Goal: Task Accomplishment & Management: Manage account settings

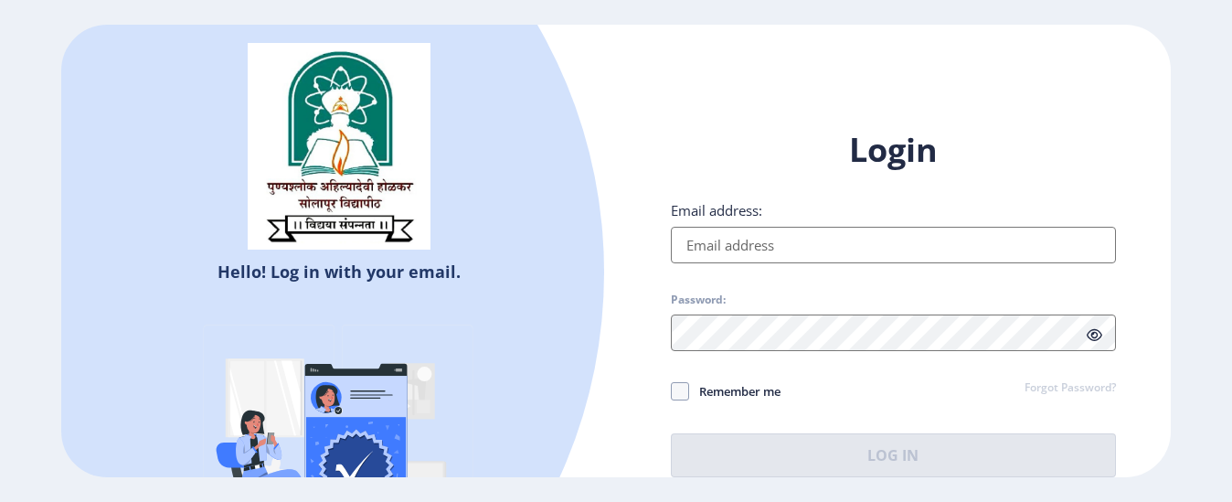
click at [727, 249] on input "Email address:" at bounding box center [893, 245] width 445 height 37
type input "[EMAIL_ADDRESS][DOMAIN_NAME]"
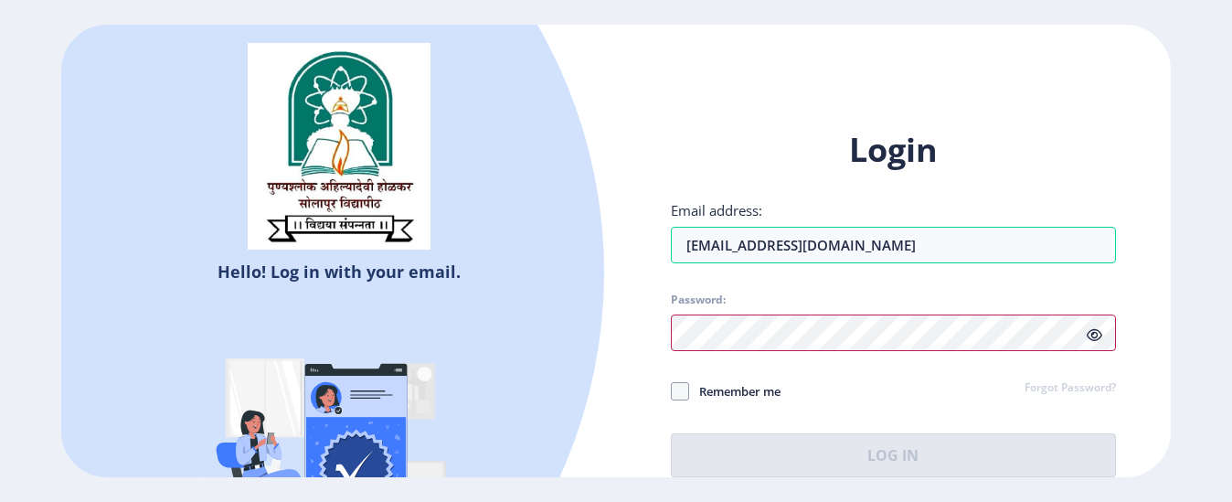
click at [1098, 340] on div at bounding box center [893, 332] width 445 height 37
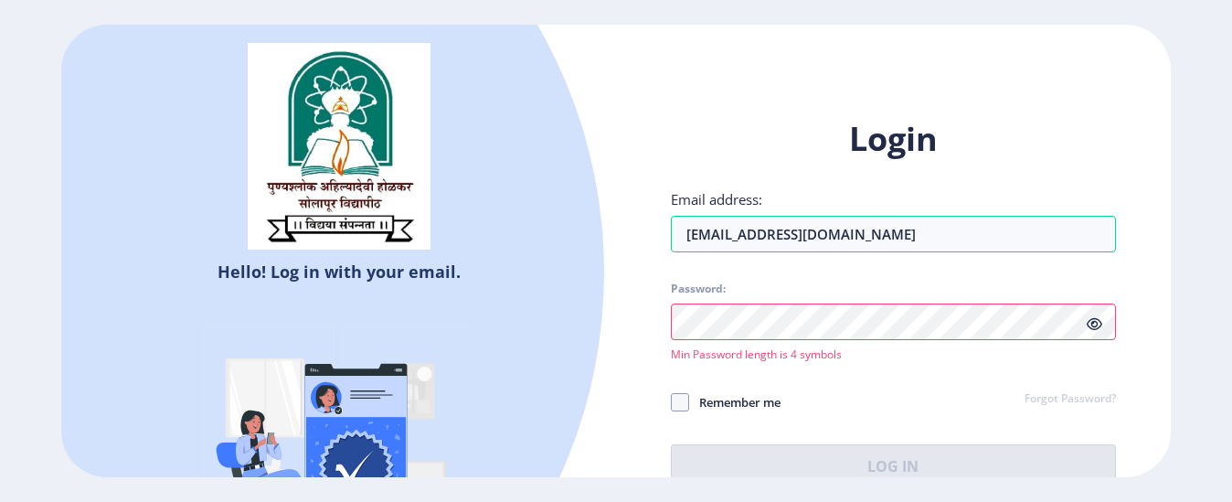
click at [1094, 323] on icon at bounding box center [1095, 324] width 16 height 14
click at [778, 341] on div "Password: Min Password length is 4 symbols" at bounding box center [893, 321] width 445 height 80
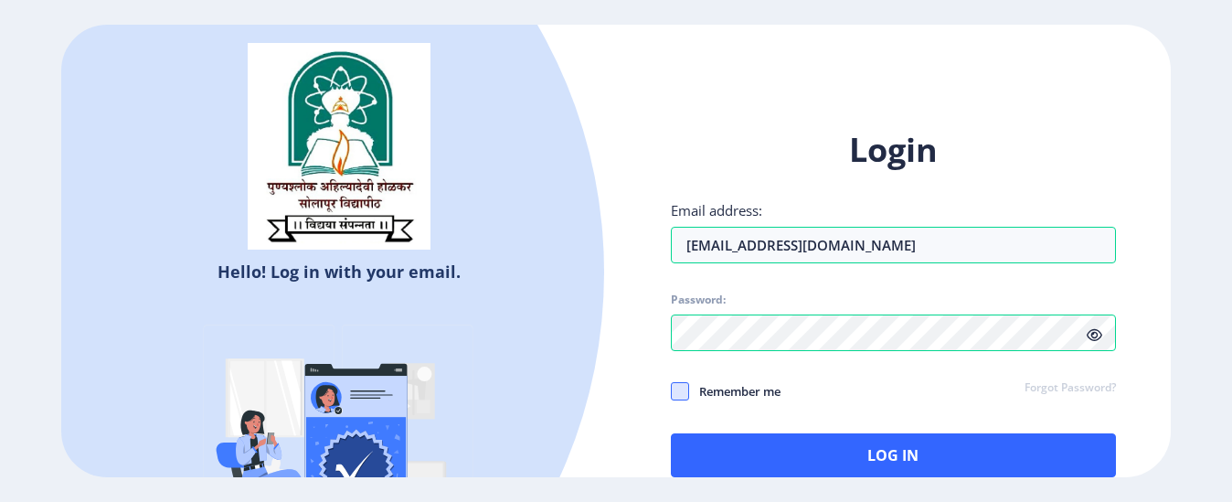
click at [685, 392] on span at bounding box center [680, 391] width 18 height 18
click at [672, 392] on input "Remember me" at bounding box center [671, 391] width 1 height 1
checkbox input "true"
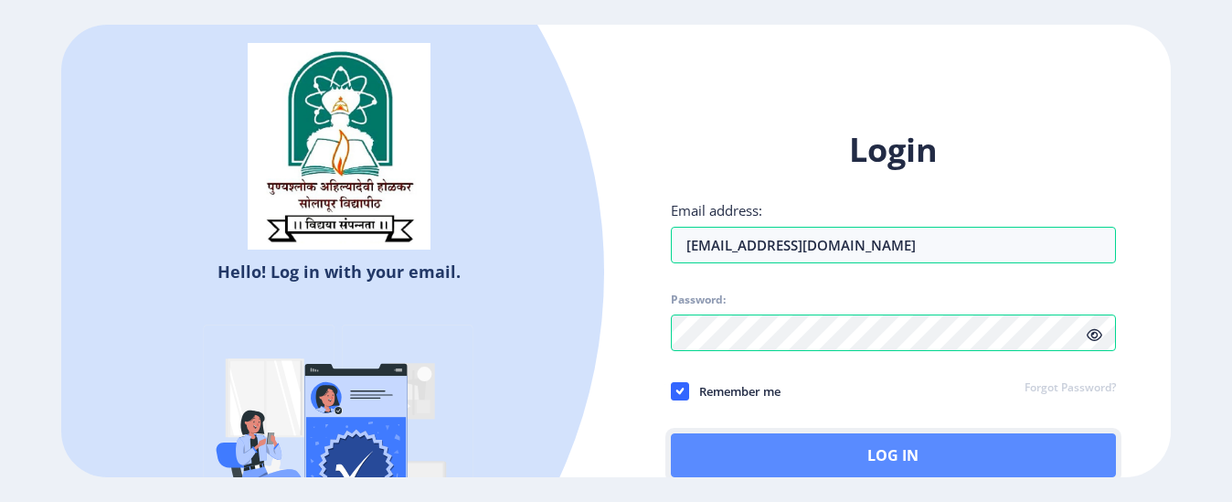
click at [895, 462] on button "Log In" at bounding box center [893, 455] width 445 height 44
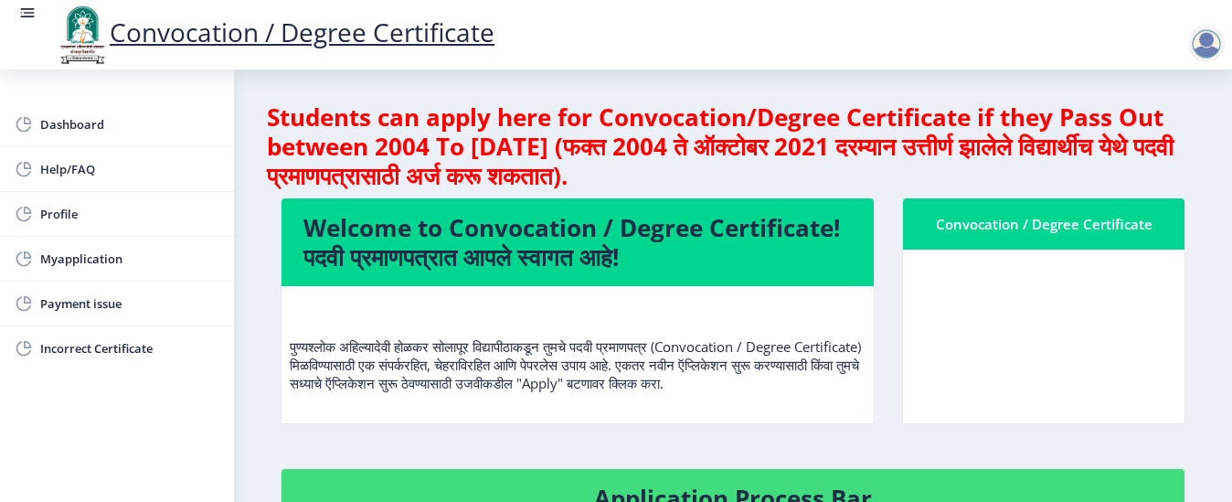
click at [942, 446] on div "Convocation / Degree Certificate" at bounding box center [1043, 323] width 311 height 252
click at [1043, 228] on div "Convocation / Degree Certificate" at bounding box center [1044, 224] width 238 height 22
click at [990, 218] on div "Convocation / Degree Certificate" at bounding box center [1044, 224] width 238 height 22
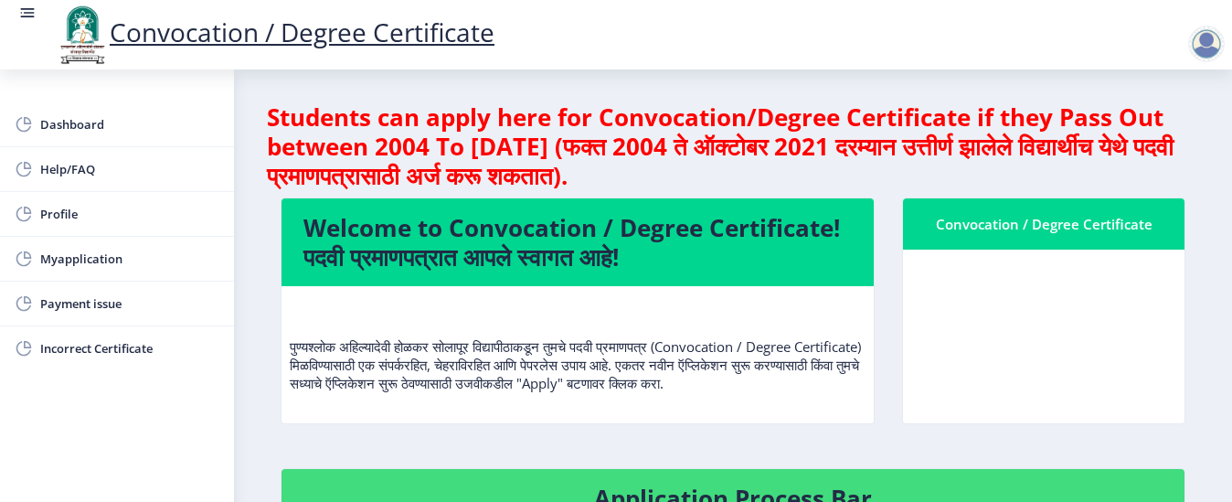
click at [990, 218] on div "Convocation / Degree Certificate" at bounding box center [1044, 224] width 238 height 22
click at [729, 233] on h4 "Welcome to Convocation / Degree Certificate! पदवी प्रमाणपत्रात आपले स्वागत आहे!" at bounding box center [577, 242] width 548 height 58
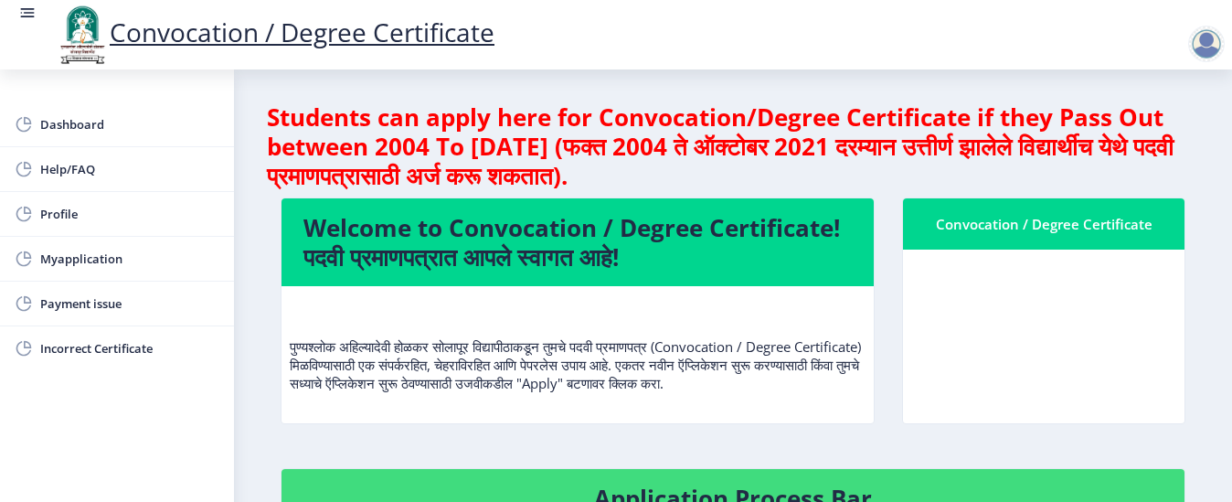
click at [729, 233] on h4 "Welcome to Convocation / Degree Certificate! पदवी प्रमाणपत्रात आपले स्वागत आहे!" at bounding box center [577, 242] width 548 height 58
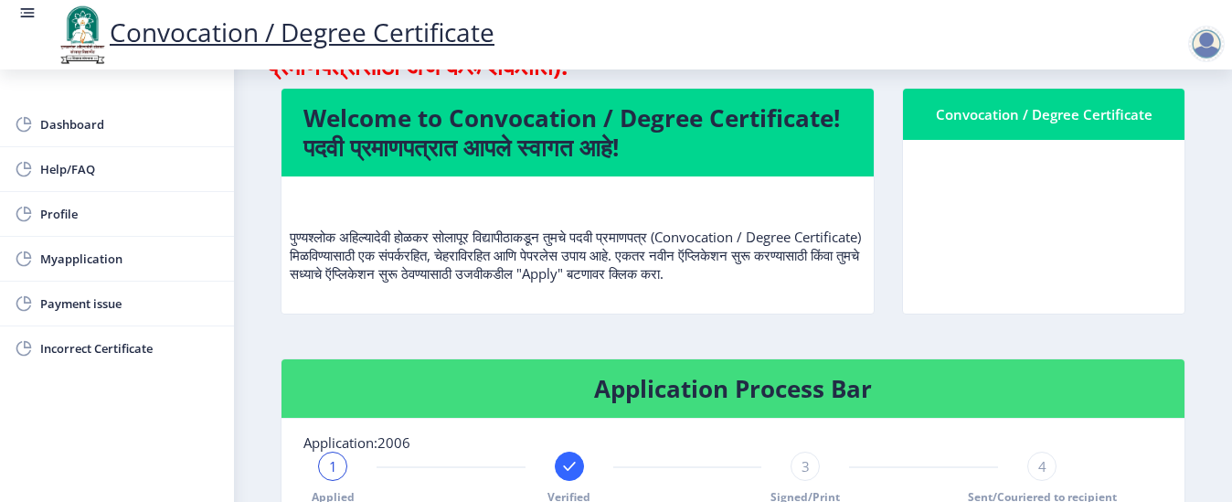
scroll to position [146, 0]
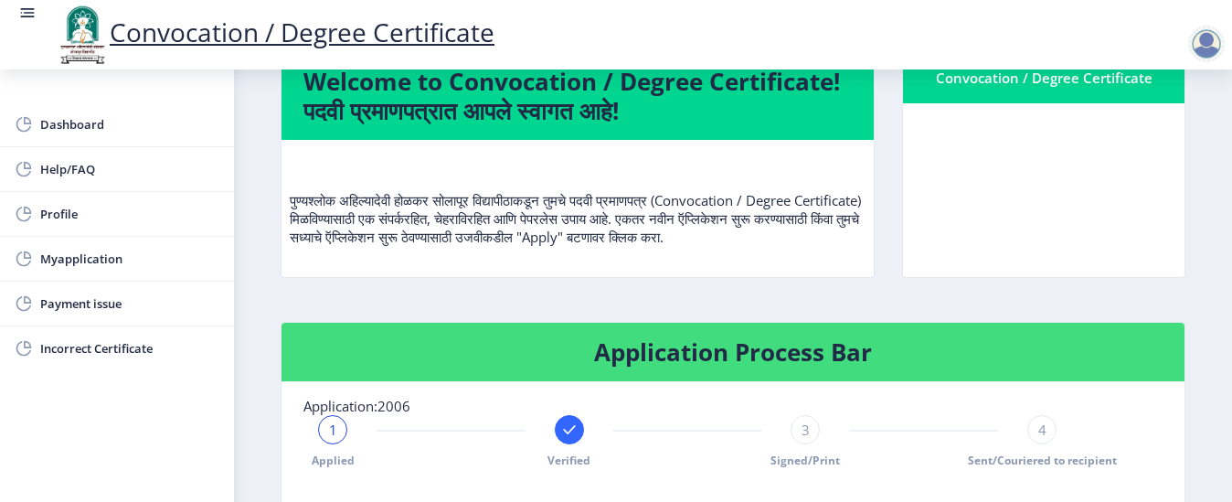
click at [729, 233] on p "पुण्यश्लोक अहिल्यादेवी होळकर सोलापूर विद्यापीठाकडून तुमचे पदवी प्रमाणपत्र (Conv…" at bounding box center [578, 199] width 576 height 91
click at [747, 366] on h4 "Application Process Bar" at bounding box center [732, 351] width 859 height 29
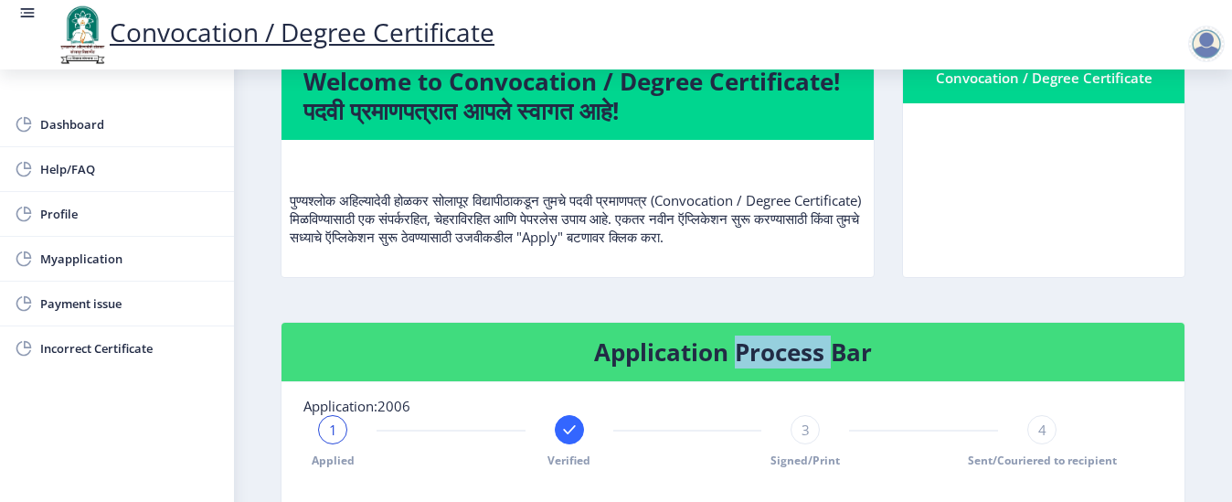
click at [747, 366] on h4 "Application Process Bar" at bounding box center [732, 351] width 859 height 29
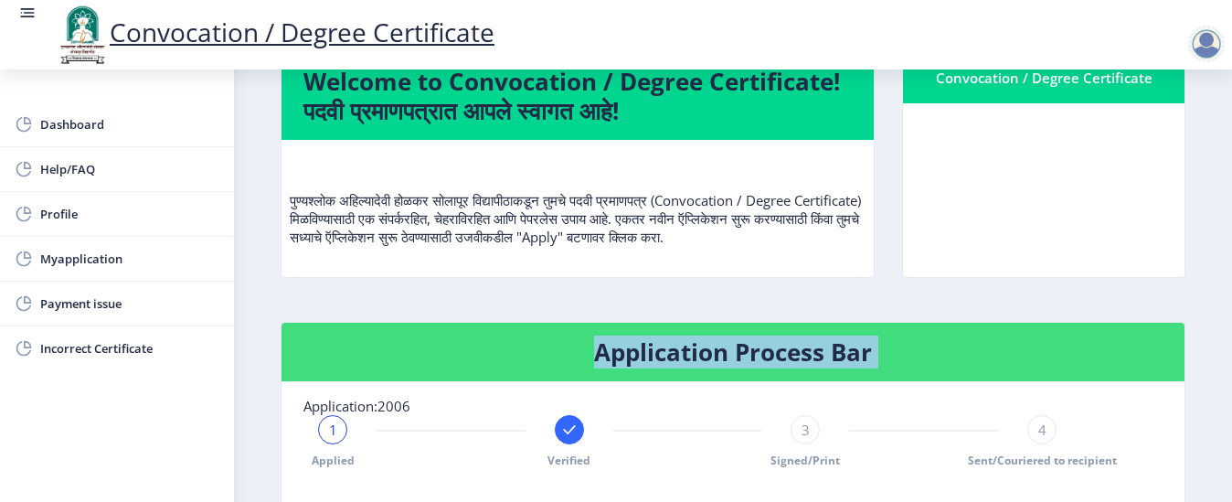
click at [747, 366] on h4 "Application Process Bar" at bounding box center [732, 351] width 859 height 29
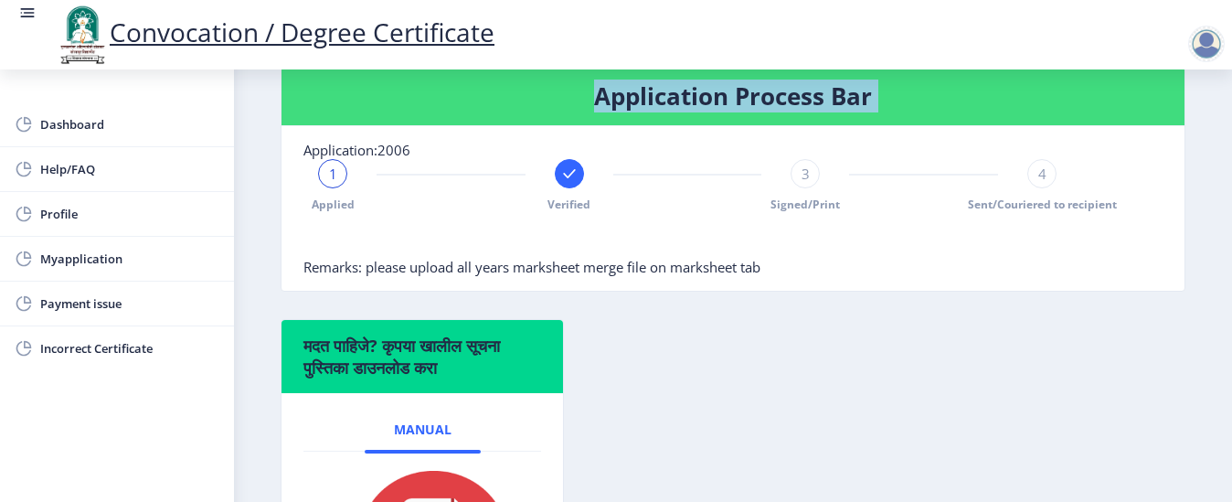
scroll to position [439, 0]
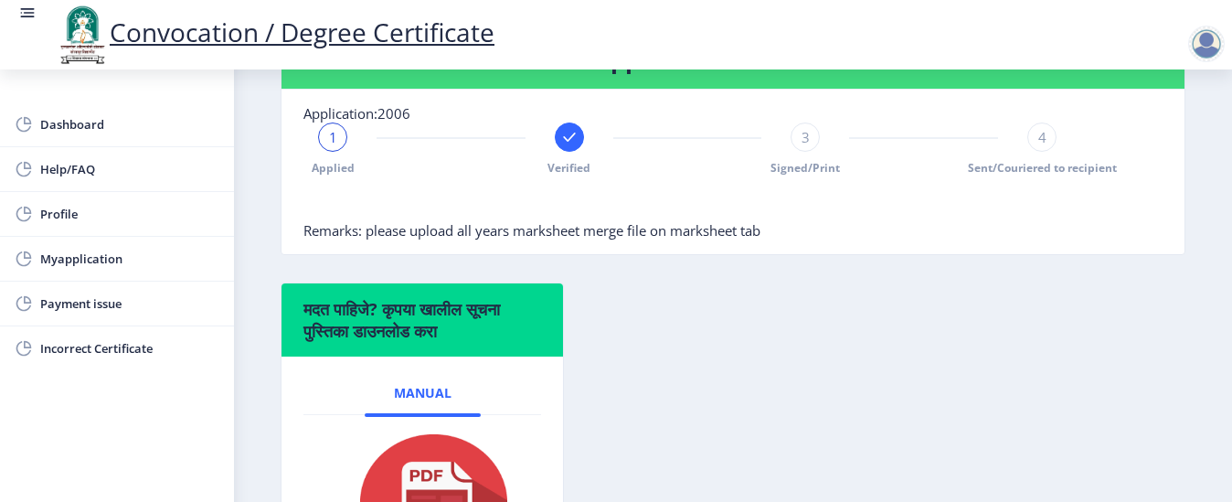
click at [640, 254] on nb-card-body "Application:2006 1 Applied Verified 3 Signed/Print 4 Sent/Couriered to recipien…" at bounding box center [732, 172] width 903 height 165
click at [638, 239] on span "Remarks: please upload all years marksheet merge file on marksheet tab" at bounding box center [531, 230] width 457 height 18
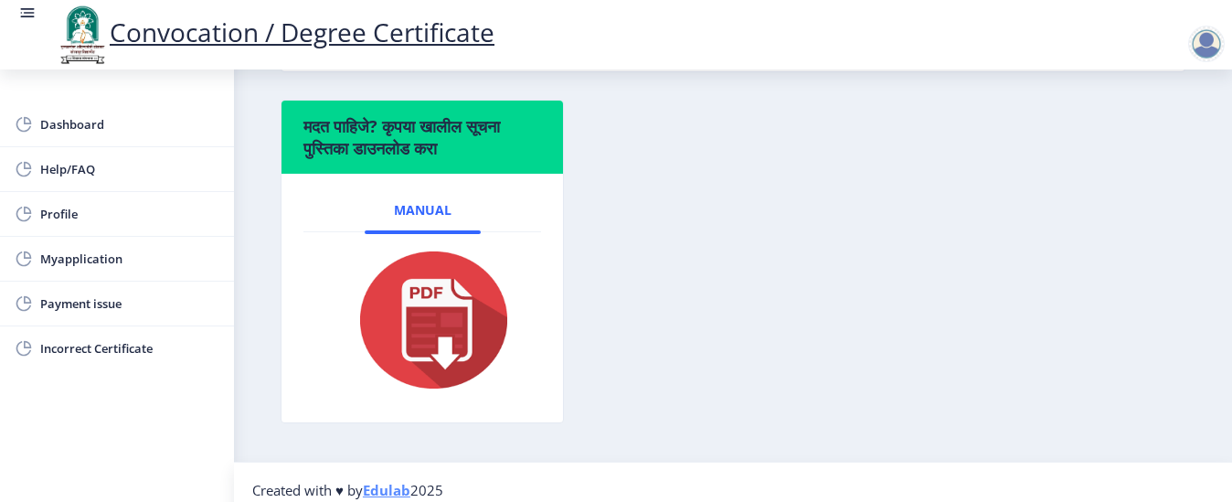
scroll to position [655, 0]
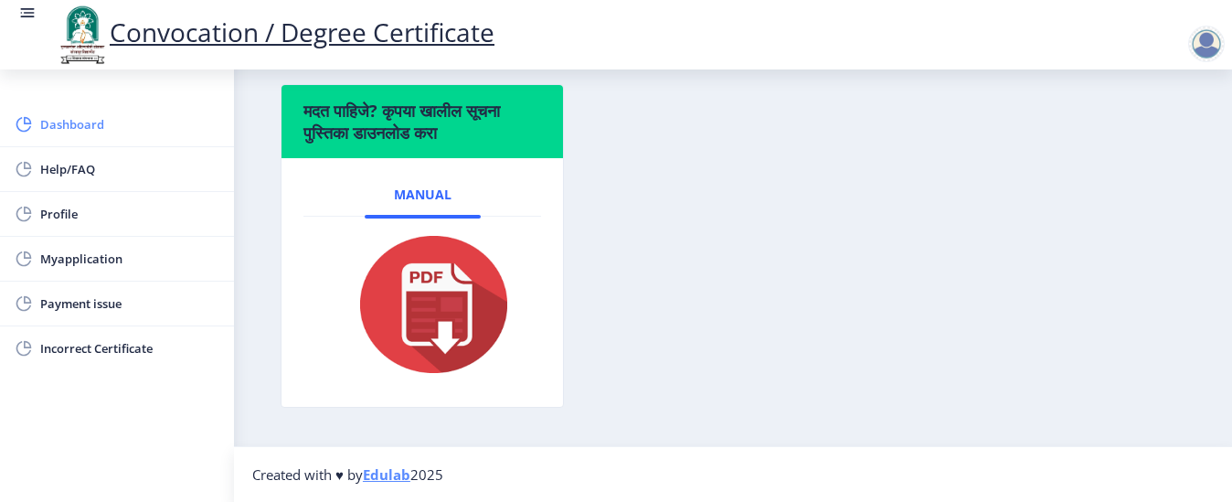
click at [75, 124] on span "Dashboard" at bounding box center [129, 124] width 179 height 22
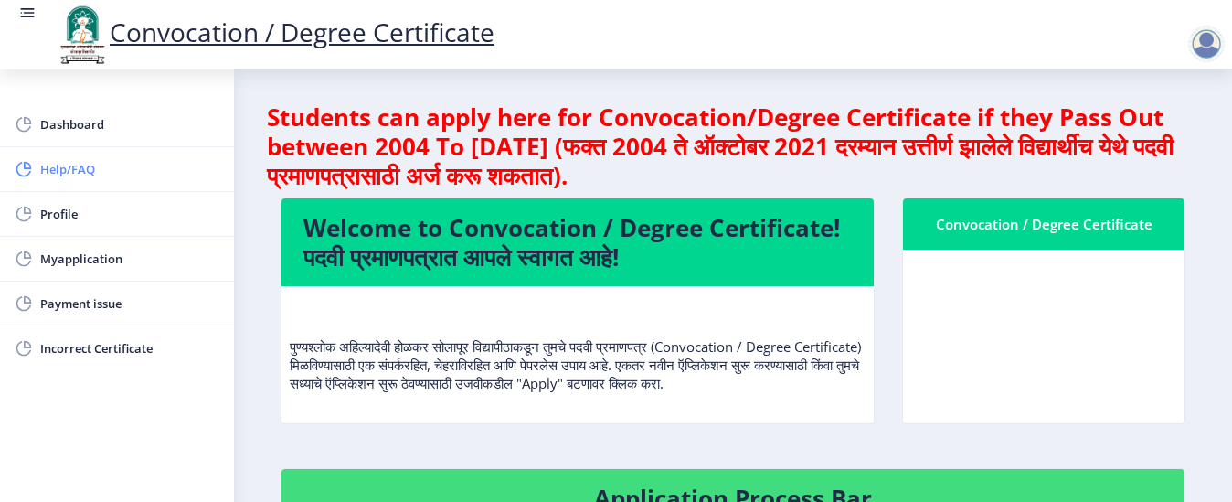
click at [75, 176] on span "Help/FAQ" at bounding box center [129, 169] width 179 height 22
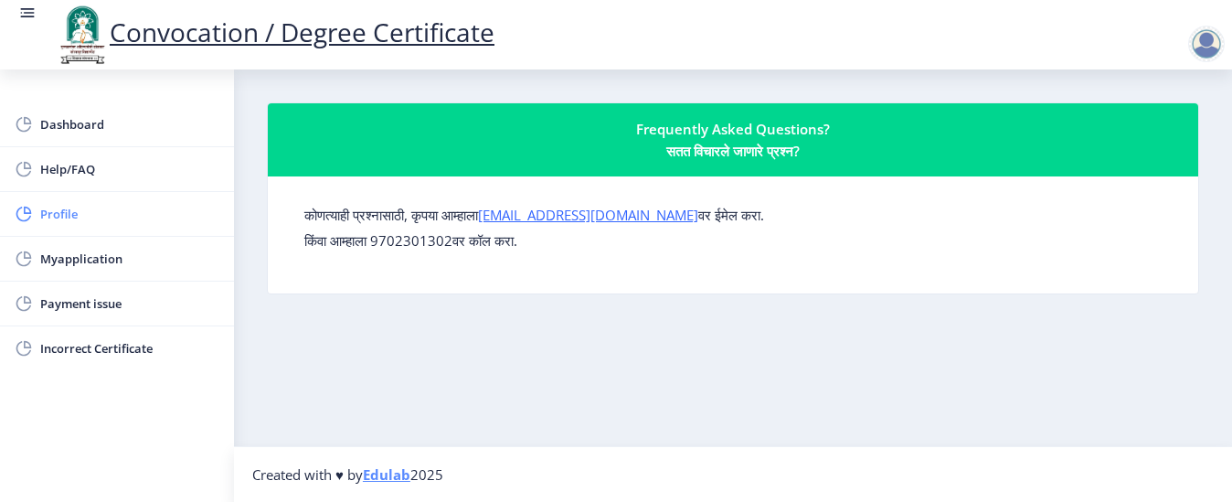
click at [64, 217] on span "Profile" at bounding box center [129, 214] width 179 height 22
select select
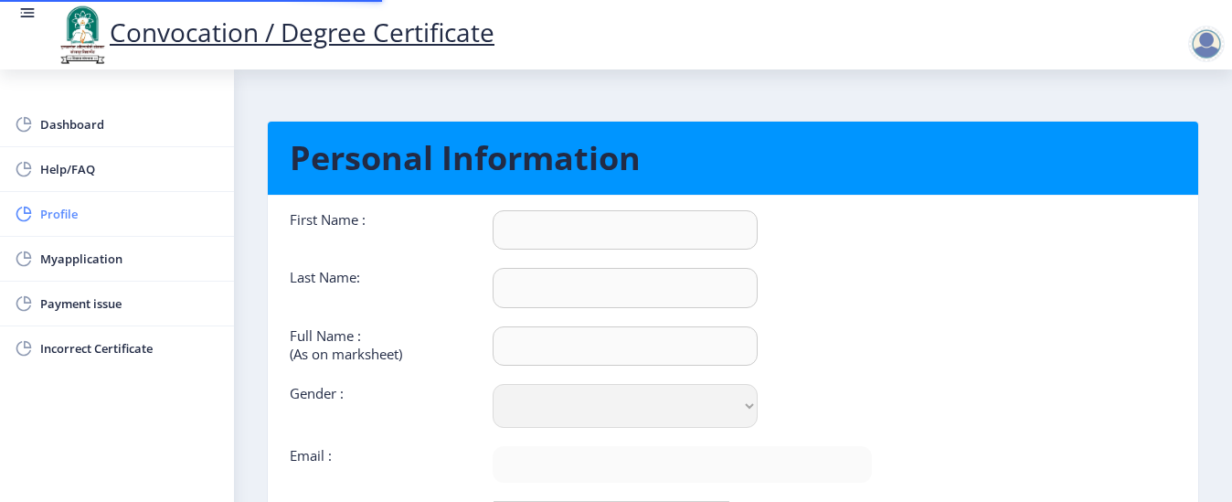
type input "Rajkumar"
type input "[PERSON_NAME]"
select select "[DEMOGRAPHIC_DATA]"
type input "[EMAIL_ADDRESS][DOMAIN_NAME]"
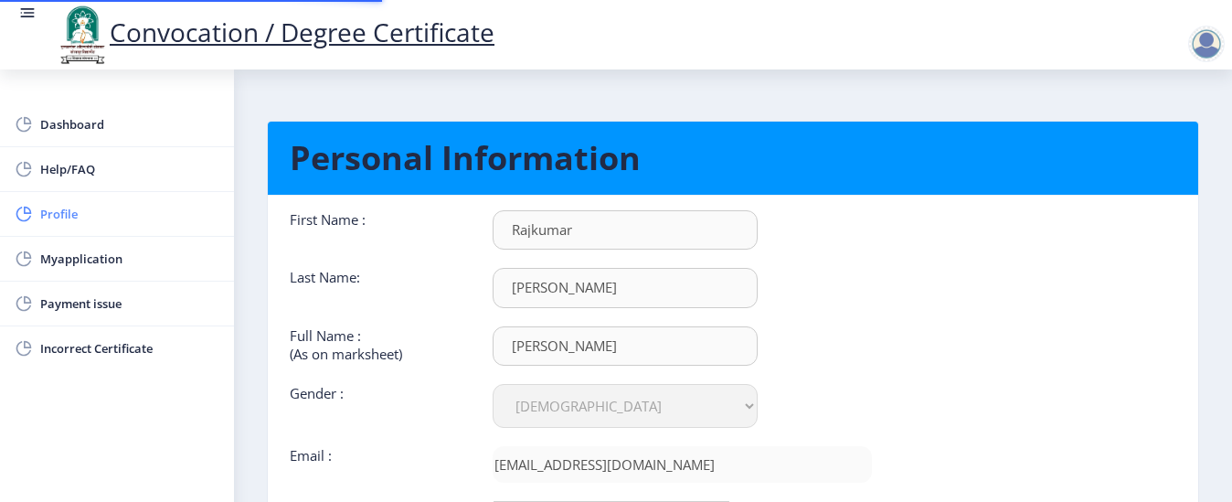
type input "[PHONE_NUMBER]"
click at [957, 398] on nb-card-body "First Name : [PERSON_NAME] Last Name: [PERSON_NAME] Full Name : (As on markshee…" at bounding box center [733, 403] width 958 height 414
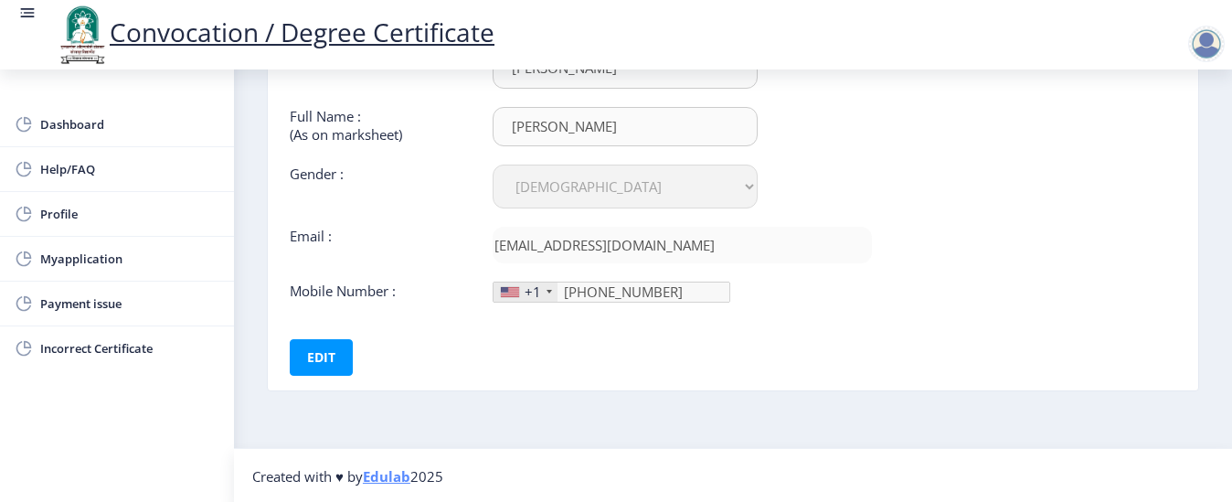
scroll to position [221, 0]
click at [89, 259] on span "Myapplication" at bounding box center [129, 259] width 179 height 22
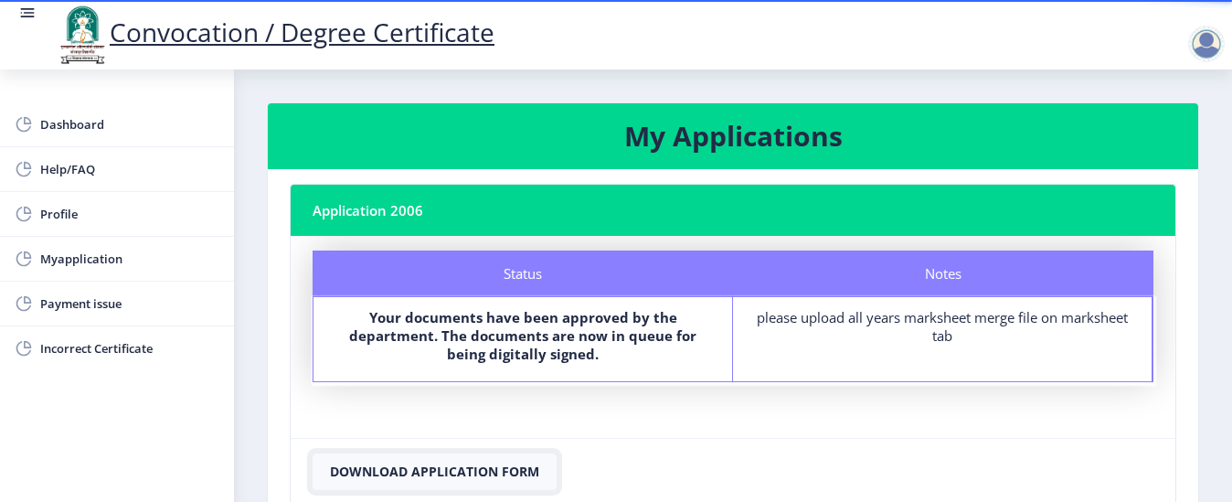
click at [471, 476] on button "Download Application Form" at bounding box center [435, 471] width 244 height 37
click at [733, 140] on h3 "My Applications" at bounding box center [733, 136] width 887 height 37
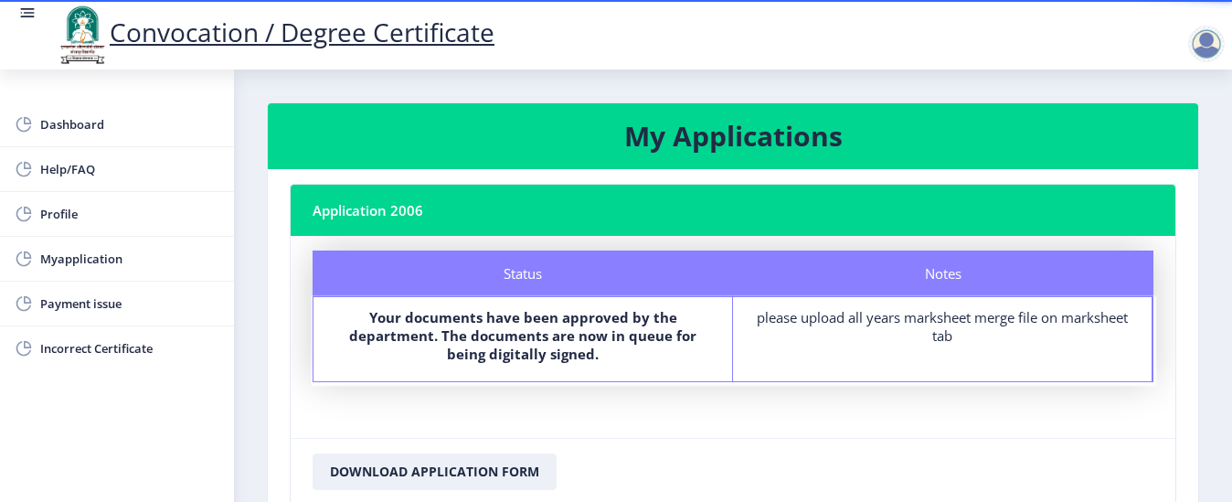
click at [733, 140] on h3 "My Applications" at bounding box center [733, 136] width 887 height 37
click at [387, 209] on nb-card-header "Application 2006" at bounding box center [733, 210] width 885 height 51
click at [522, 278] on div "Status" at bounding box center [523, 273] width 420 height 46
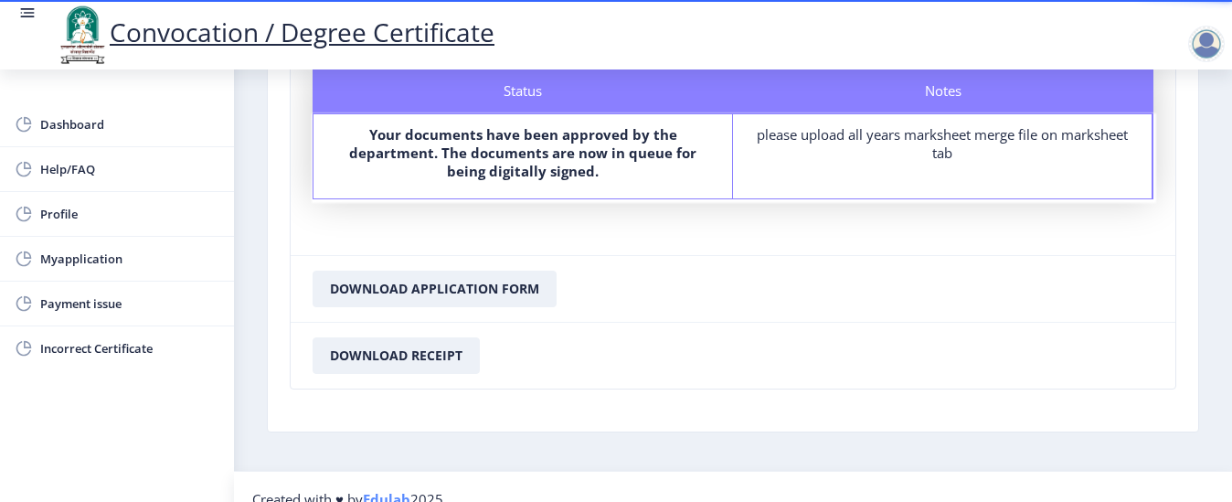
scroll to position [207, 0]
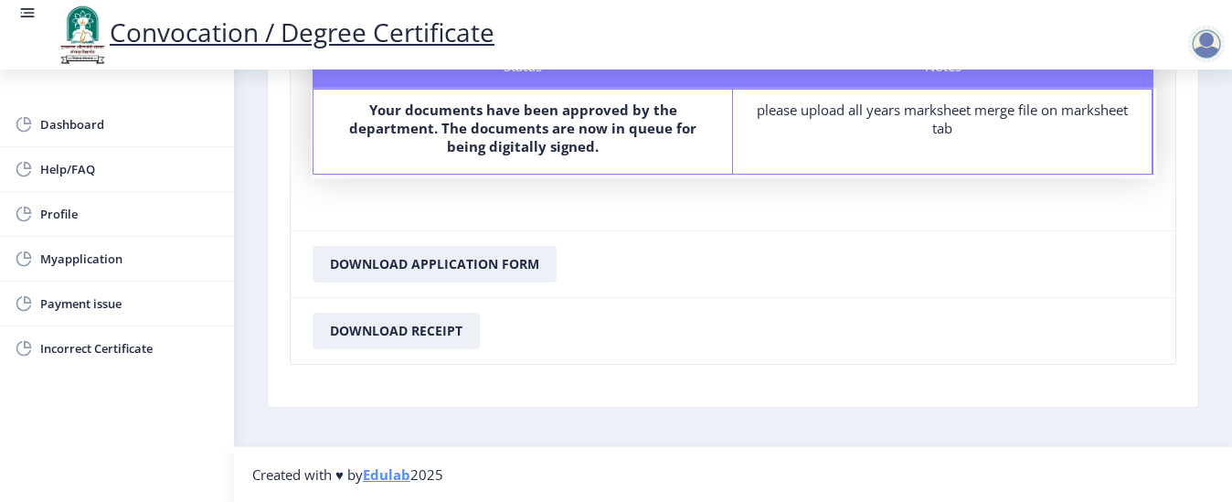
click at [28, 19] on rect at bounding box center [27, 13] width 18 height 18
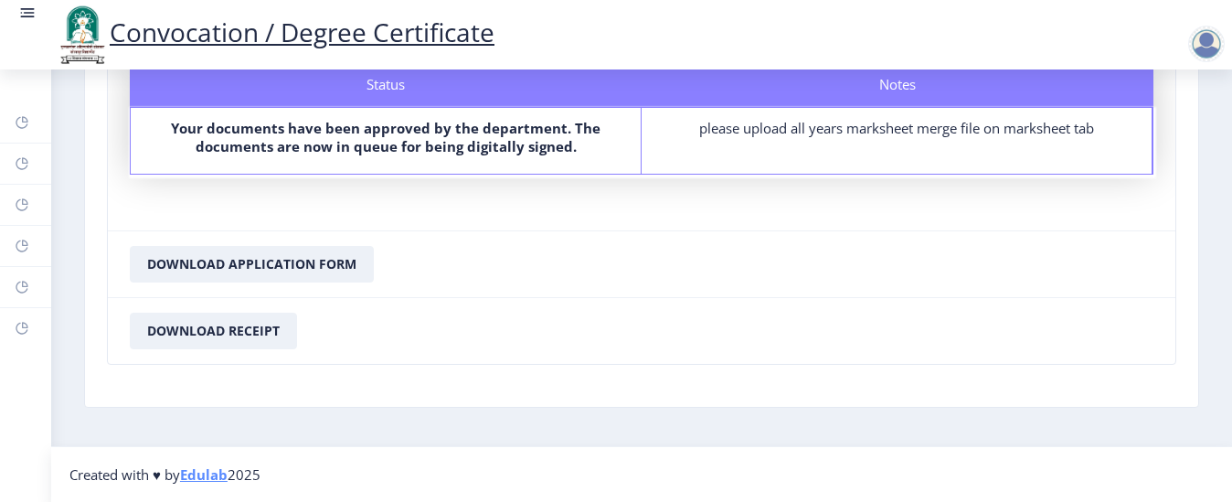
click at [28, 19] on rect at bounding box center [27, 13] width 18 height 18
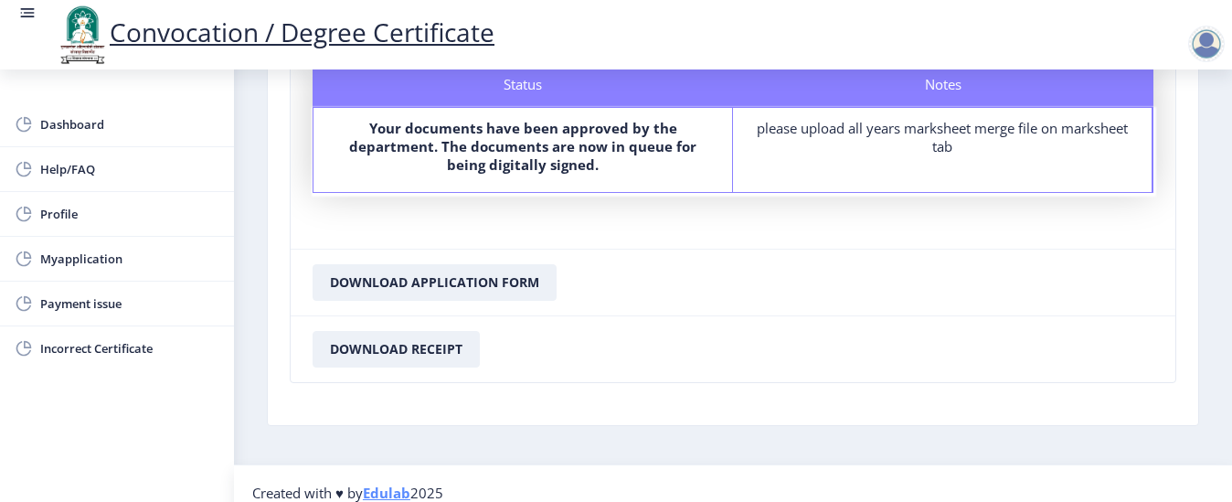
click at [28, 19] on rect at bounding box center [27, 13] width 18 height 18
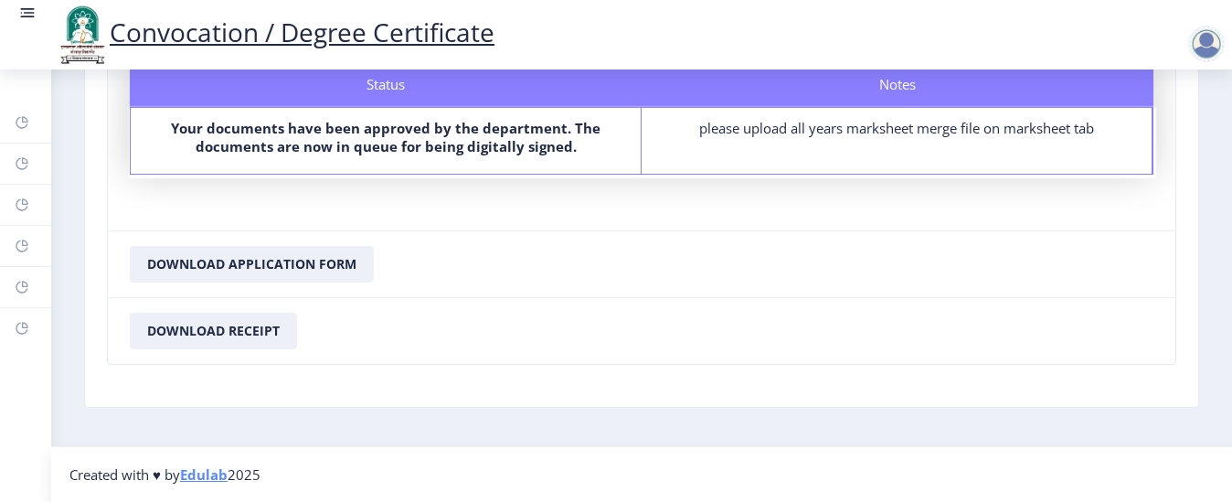
click at [28, 19] on rect at bounding box center [27, 13] width 18 height 18
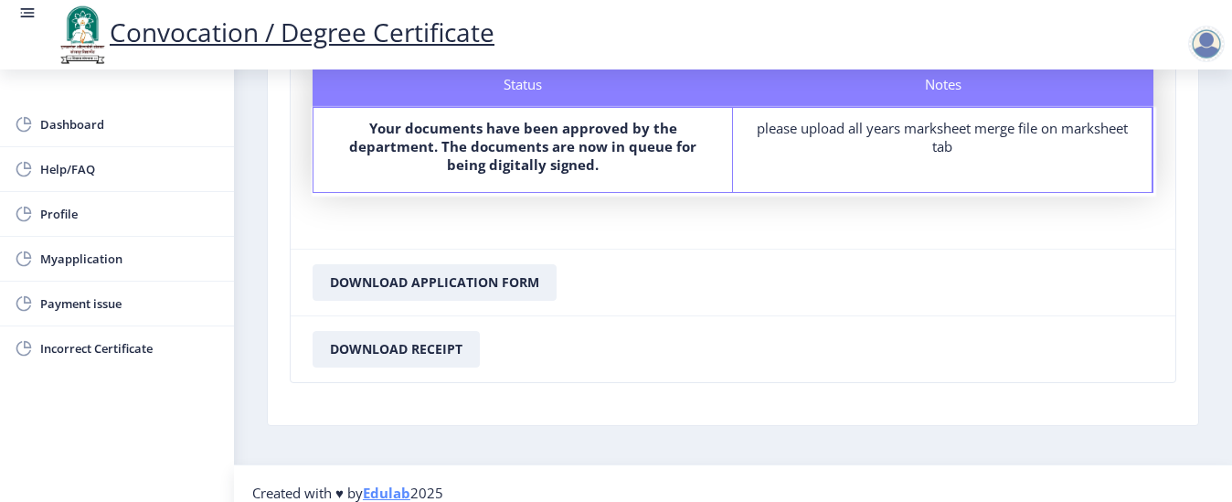
click at [28, 19] on rect at bounding box center [27, 13] width 18 height 18
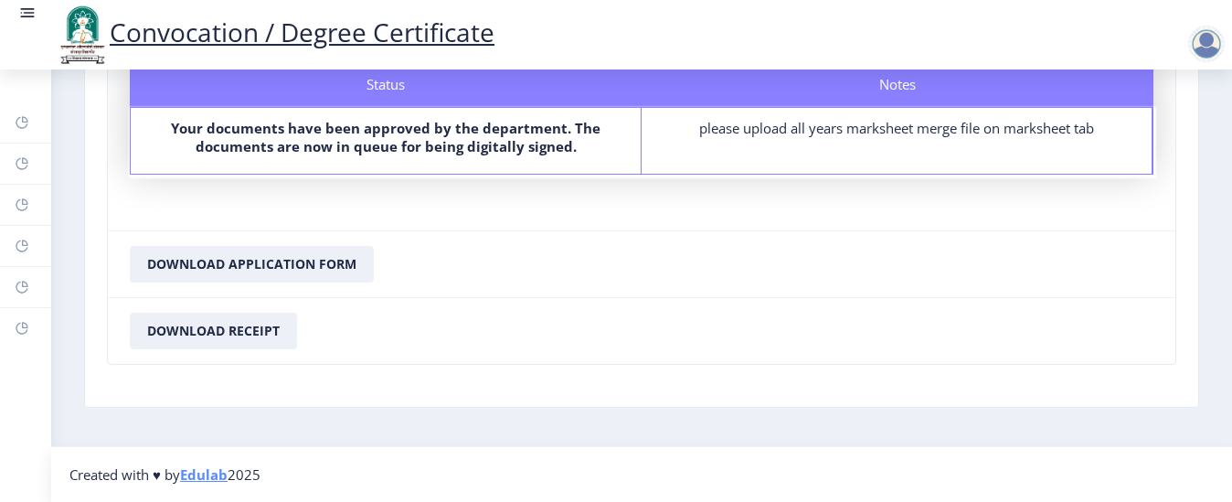
click at [28, 19] on rect at bounding box center [27, 13] width 18 height 18
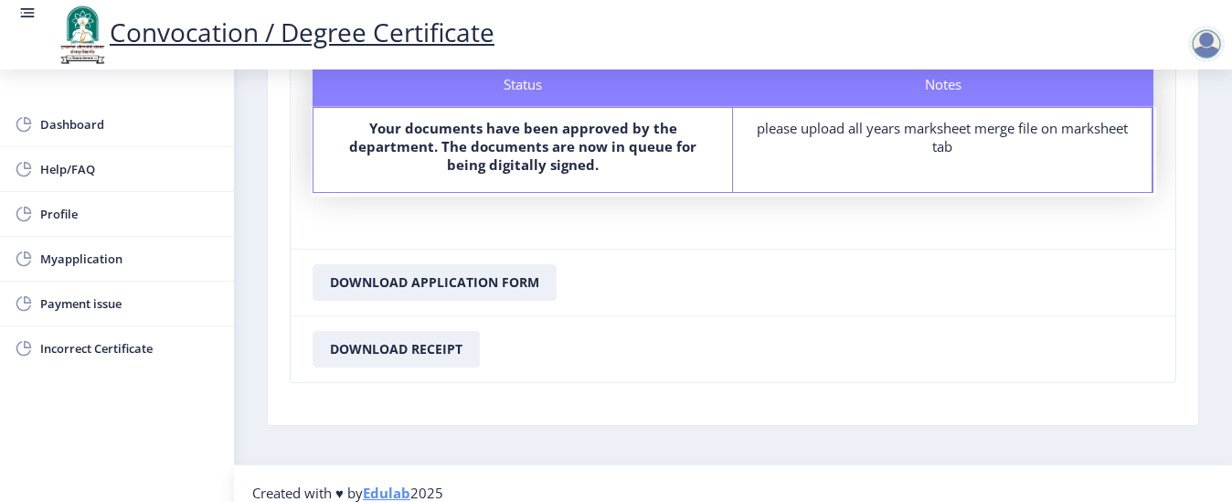
click at [389, 489] on link "Edulab" at bounding box center [387, 492] width 48 height 18
click at [292, 42] on link "Convocation / Degree Certificate" at bounding box center [275, 32] width 440 height 35
click at [298, 40] on link "Convocation / Degree Certificate" at bounding box center [275, 32] width 440 height 35
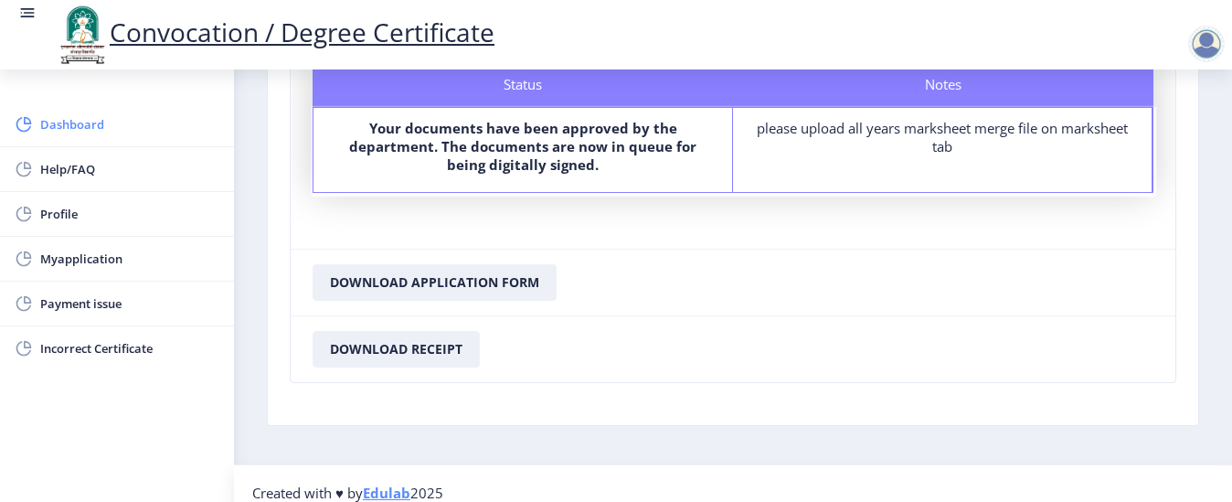
click at [80, 121] on span "Dashboard" at bounding box center [129, 124] width 179 height 22
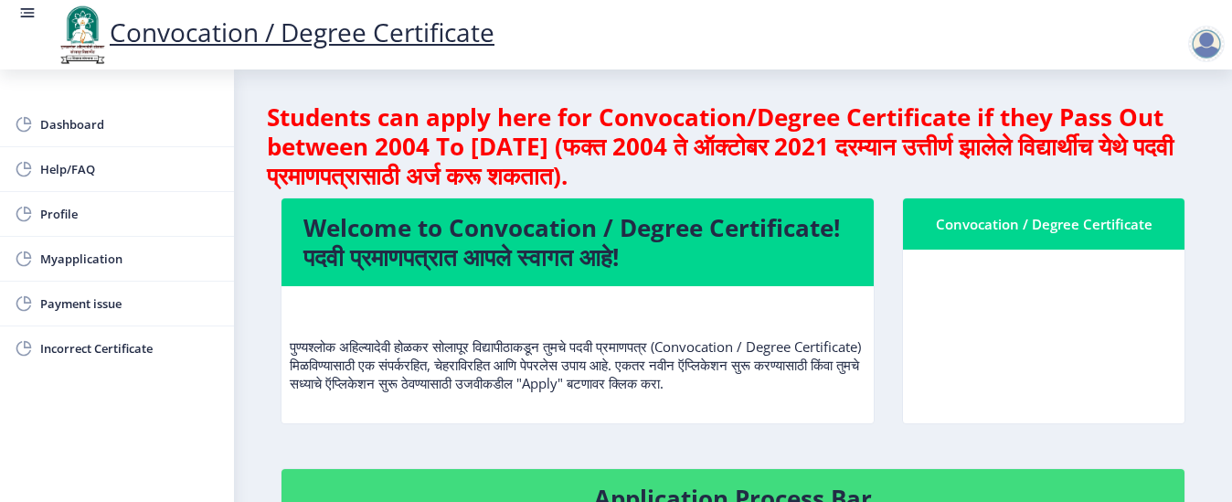
click at [516, 257] on h4 "Welcome to Convocation / Degree Certificate! पदवी प्रमाणपत्रात आपले स्वागत आहे!" at bounding box center [577, 242] width 548 height 58
click at [1090, 221] on div "Convocation / Degree Certificate" at bounding box center [1044, 224] width 238 height 22
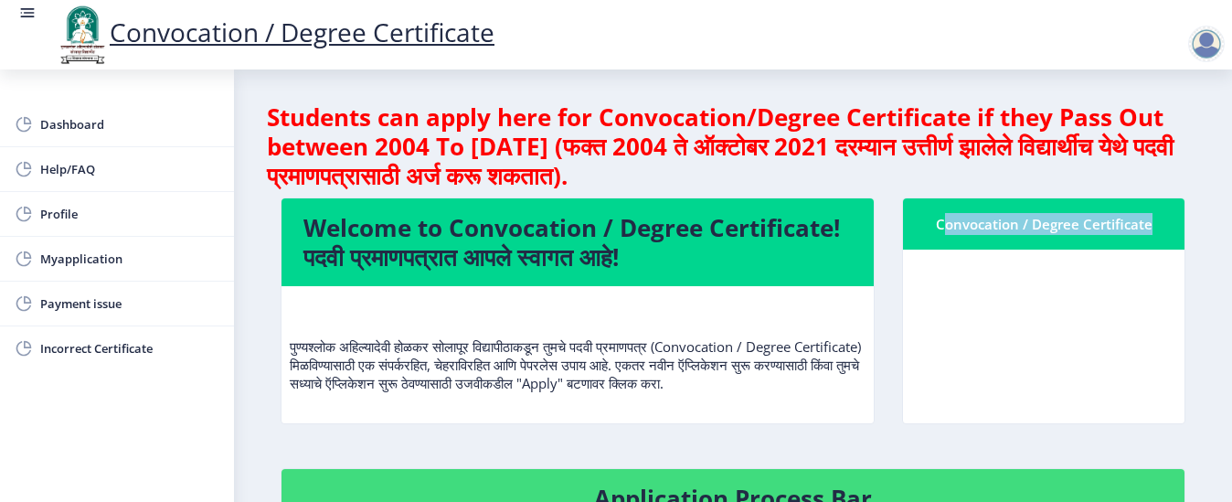
click at [1090, 221] on div "Convocation / Degree Certificate" at bounding box center [1044, 224] width 238 height 22
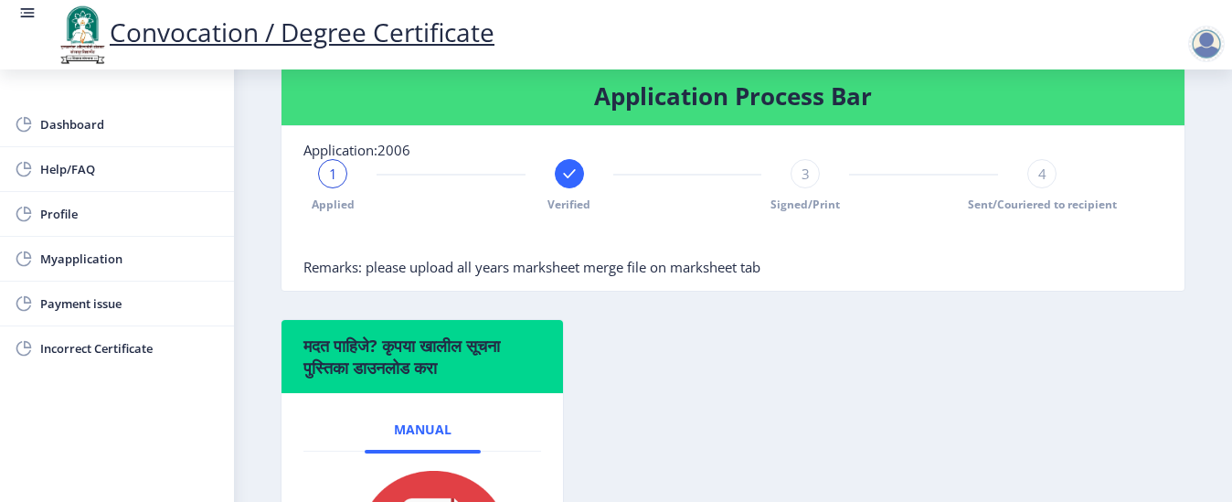
scroll to position [439, 0]
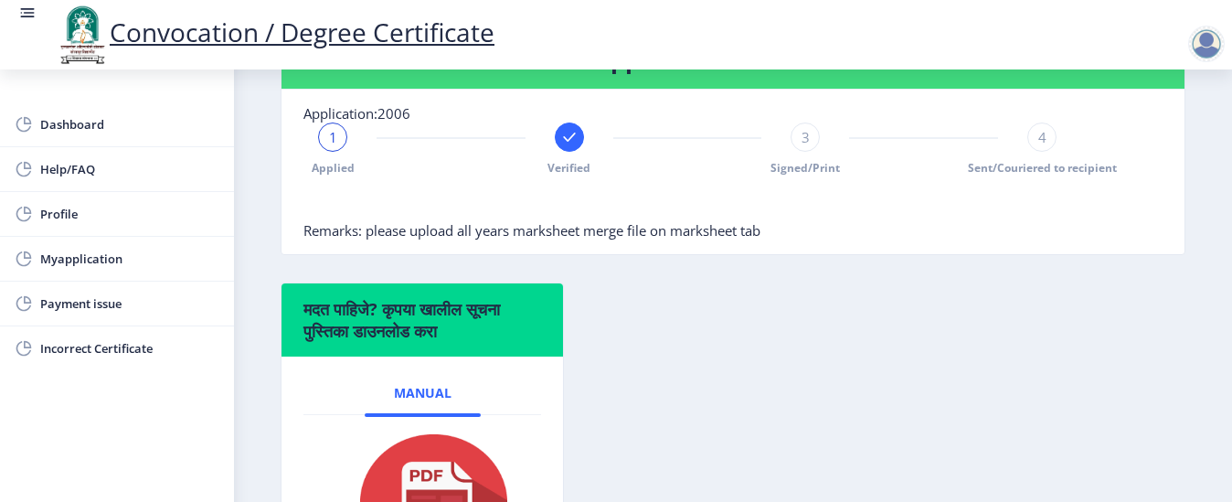
click at [413, 333] on h6 "मदत पाहिजे? कृपया खालील सूचना पुस्तिका डाउनलोड करा" at bounding box center [422, 320] width 238 height 44
click at [432, 342] on h6 "मदत पाहिजे? कृपया खालील सूचना पुस्तिका डाउनलोड करा" at bounding box center [422, 320] width 238 height 44
click at [427, 400] on span "Manual" at bounding box center [423, 393] width 58 height 15
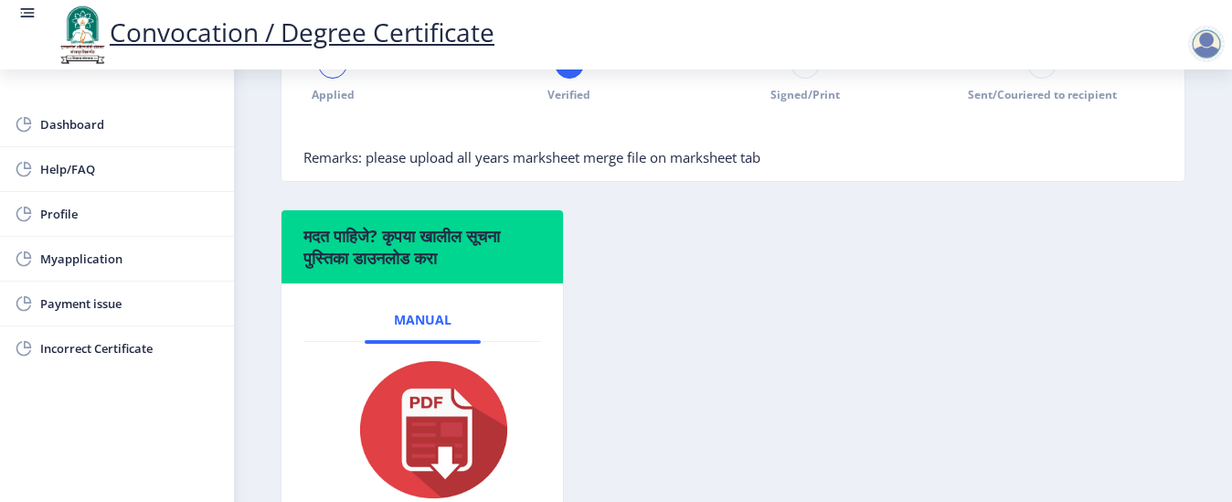
scroll to position [548, 0]
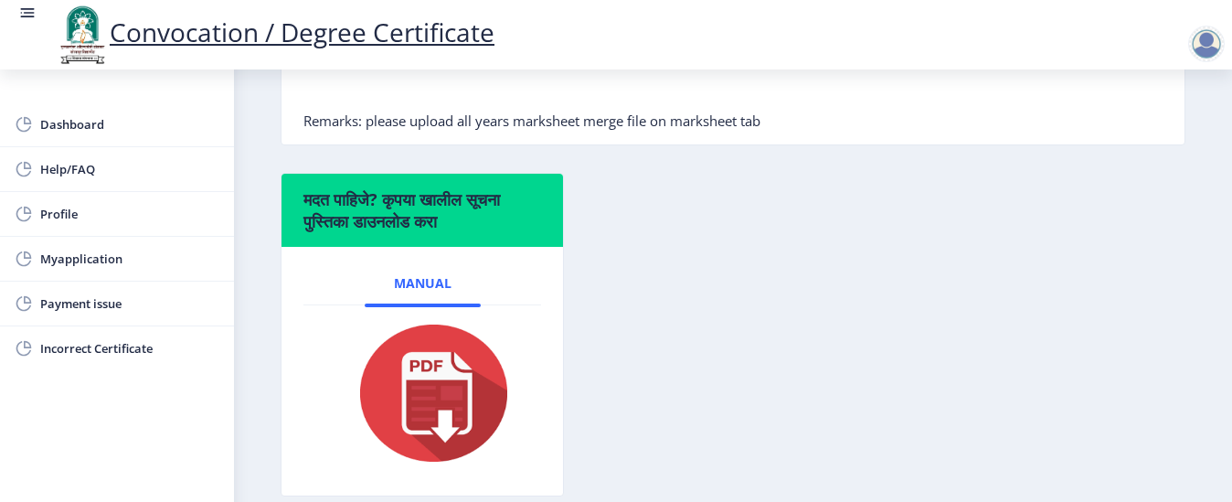
click at [433, 411] on img at bounding box center [422, 393] width 179 height 146
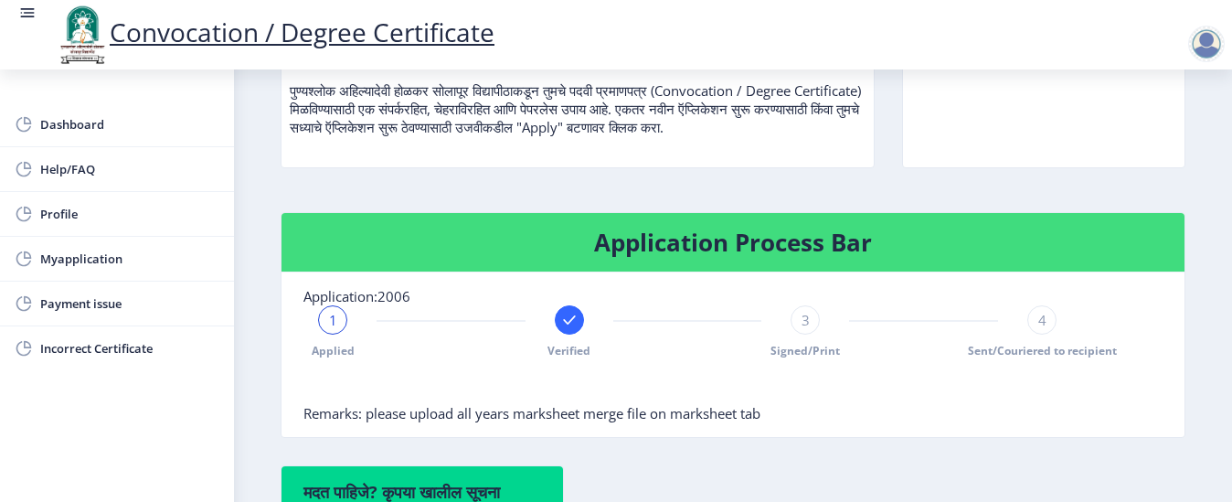
scroll to position [292, 0]
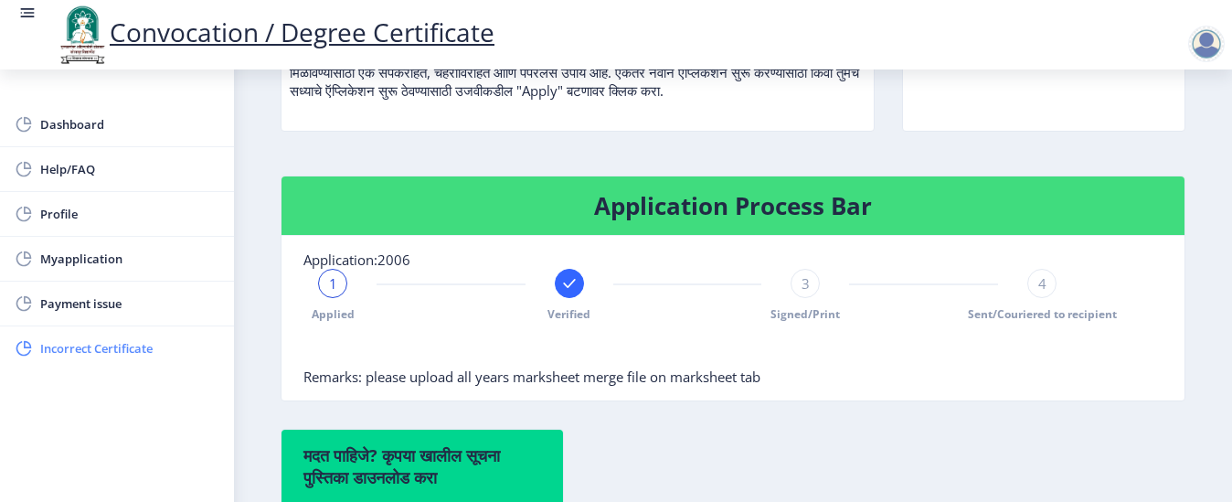
click at [98, 350] on span "Incorrect Certificate" at bounding box center [129, 348] width 179 height 22
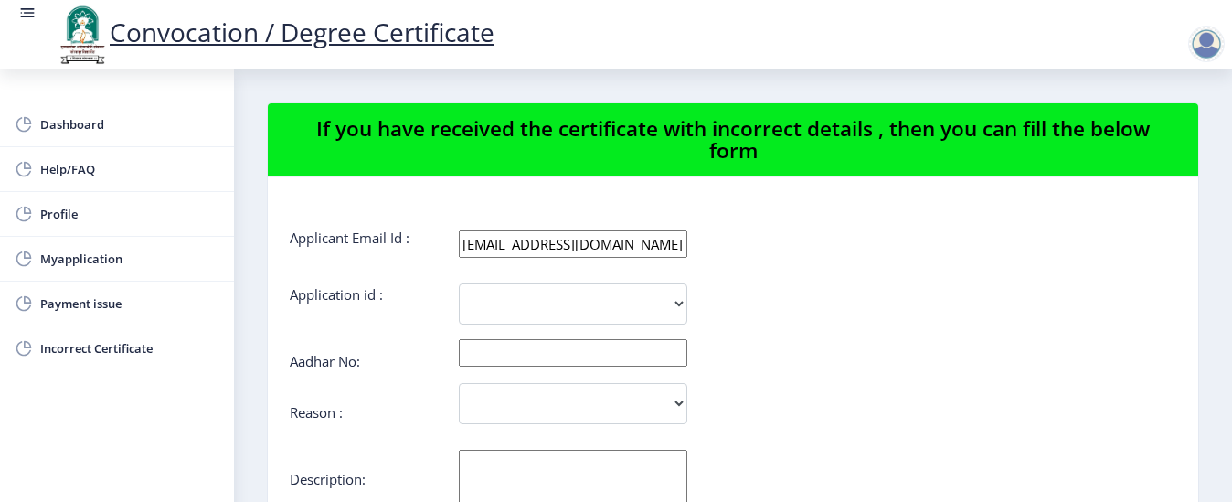
click at [1023, 255] on div "[EMAIL_ADDRESS][DOMAIN_NAME]" at bounding box center [814, 243] width 738 height 27
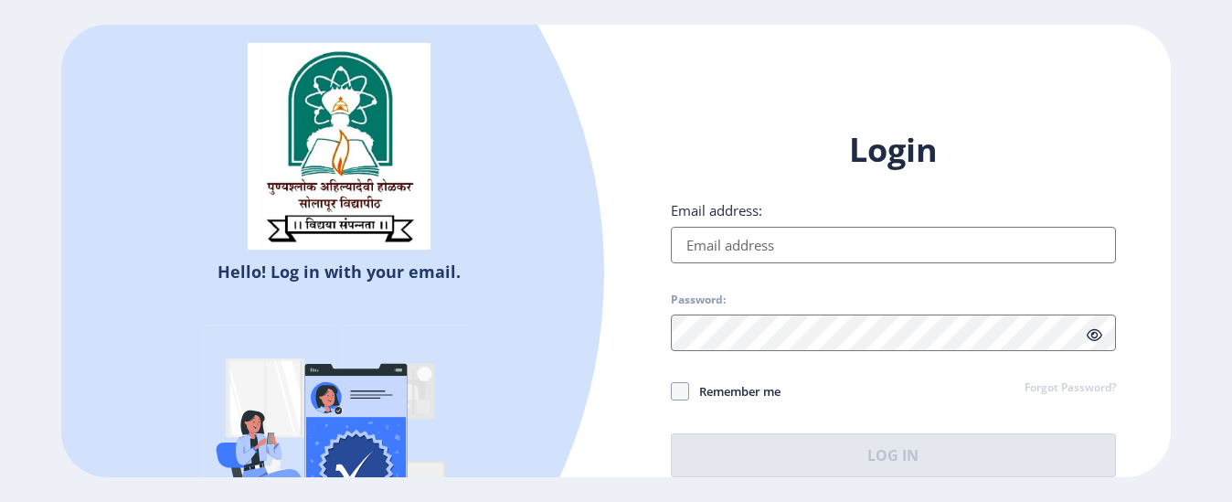
click at [736, 249] on input "Email address:" at bounding box center [893, 245] width 445 height 37
click at [721, 259] on input "Email address:" at bounding box center [893, 245] width 445 height 37
type input "[EMAIL_ADDRESS][DOMAIN_NAME]"
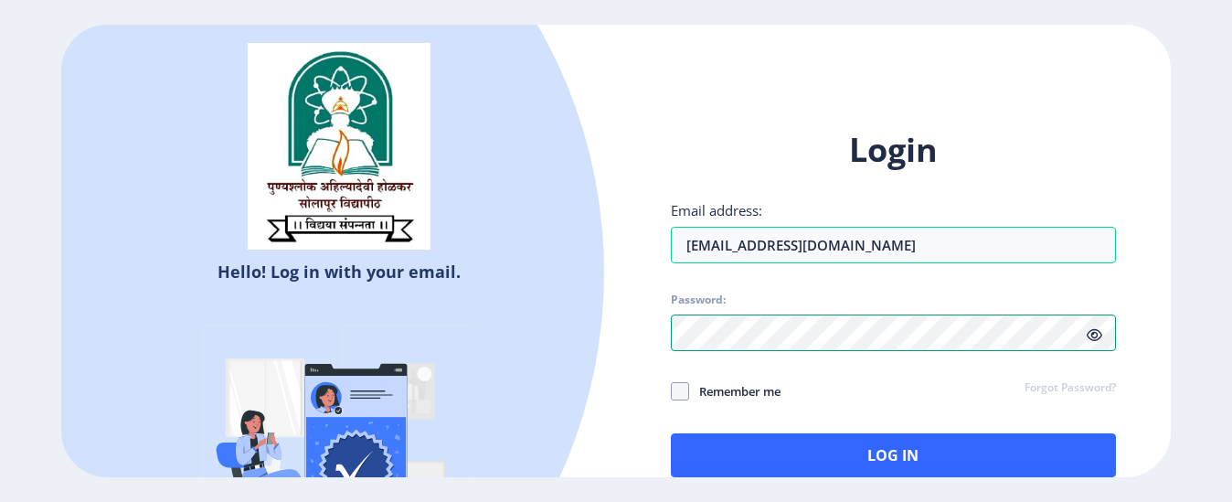
click at [675, 416] on div "Login Email address: [EMAIL_ADDRESS][DOMAIN_NAME] Password: Remember me Forgot …" at bounding box center [893, 302] width 445 height 349
click at [674, 391] on span at bounding box center [680, 391] width 18 height 18
click at [672, 391] on input "Remember me" at bounding box center [671, 391] width 1 height 1
checkbox input "true"
click at [846, 409] on div "Login Email address: [EMAIL_ADDRESS][DOMAIN_NAME] Password: Remember me Forgot …" at bounding box center [893, 302] width 445 height 349
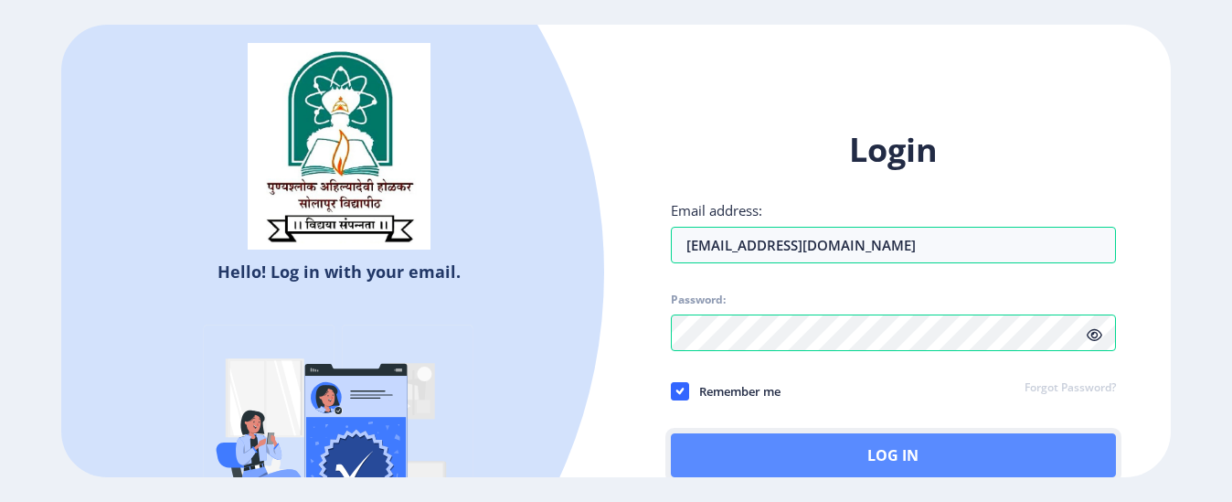
click at [895, 461] on button "Log In" at bounding box center [893, 455] width 445 height 44
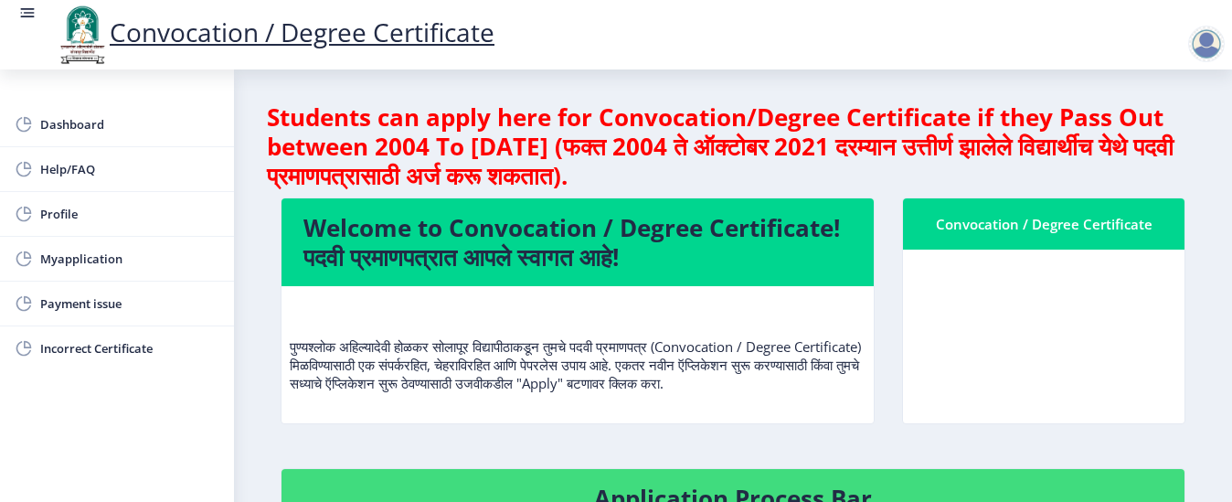
click at [243, 31] on link "Convocation / Degree Certificate" at bounding box center [275, 32] width 440 height 35
click at [342, 44] on link "Convocation / Degree Certificate" at bounding box center [275, 32] width 440 height 35
click at [358, 31] on link "Convocation / Degree Certificate" at bounding box center [275, 32] width 440 height 35
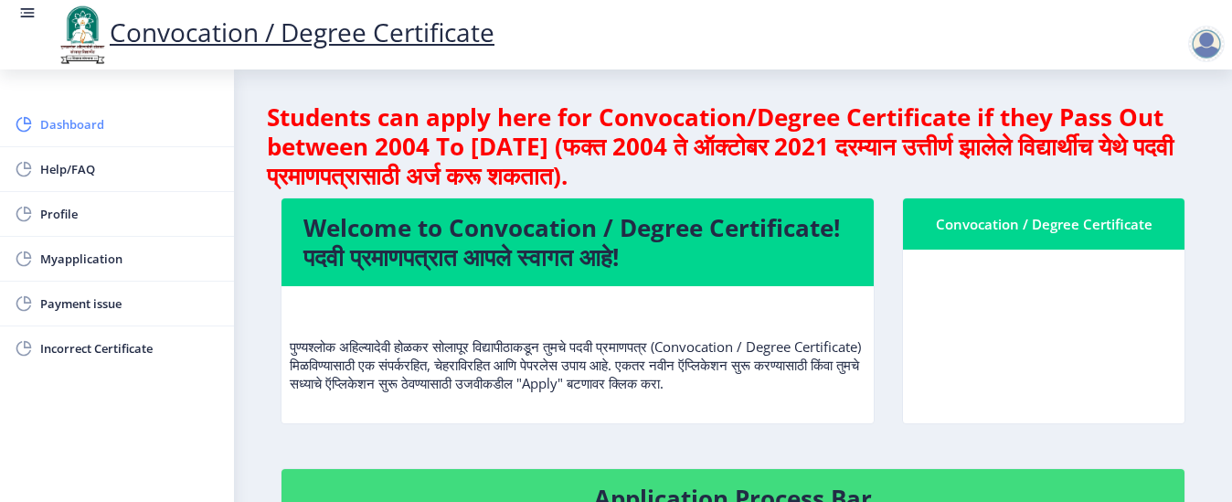
click at [63, 133] on span "Dashboard" at bounding box center [129, 124] width 179 height 22
click at [1074, 241] on nb-card-header "Convocation / Degree Certificate" at bounding box center [1043, 223] width 281 height 51
click at [1074, 238] on nb-card-header "Convocation / Degree Certificate" at bounding box center [1043, 223] width 281 height 51
click at [1055, 379] on nb-card-body at bounding box center [1043, 337] width 281 height 174
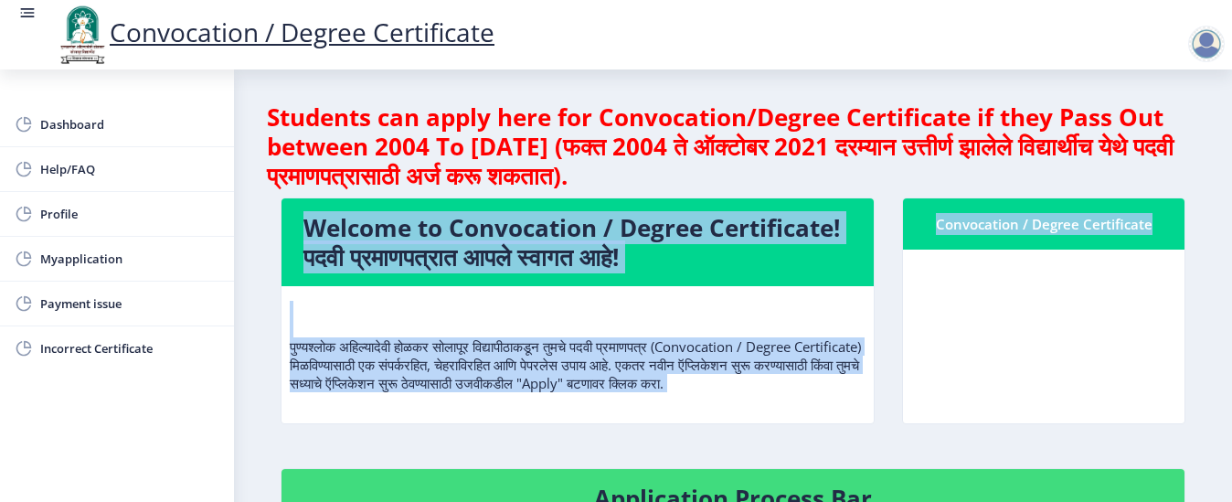
click at [1055, 379] on nb-card-body at bounding box center [1043, 337] width 281 height 174
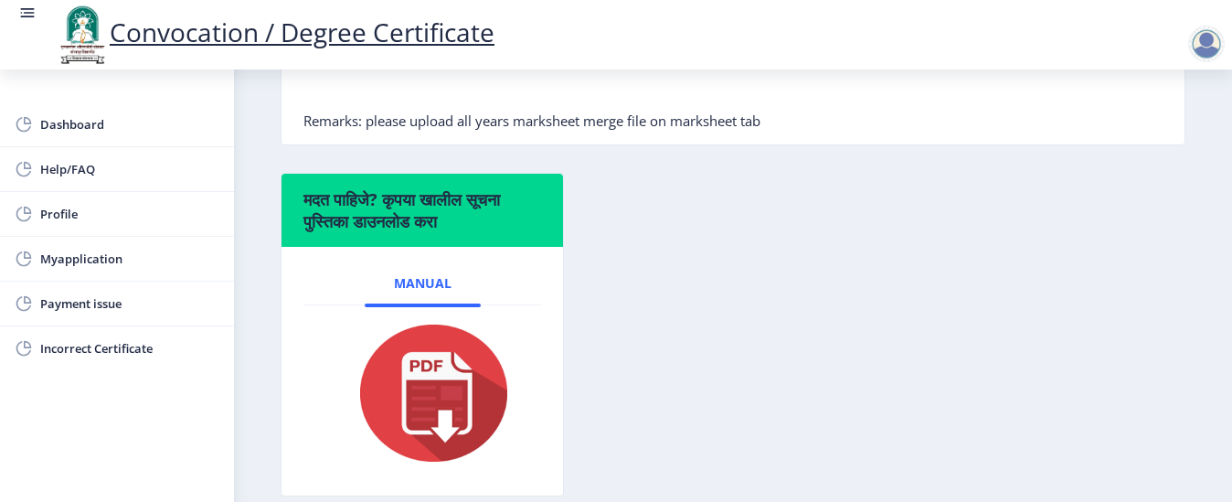
scroll to position [655, 0]
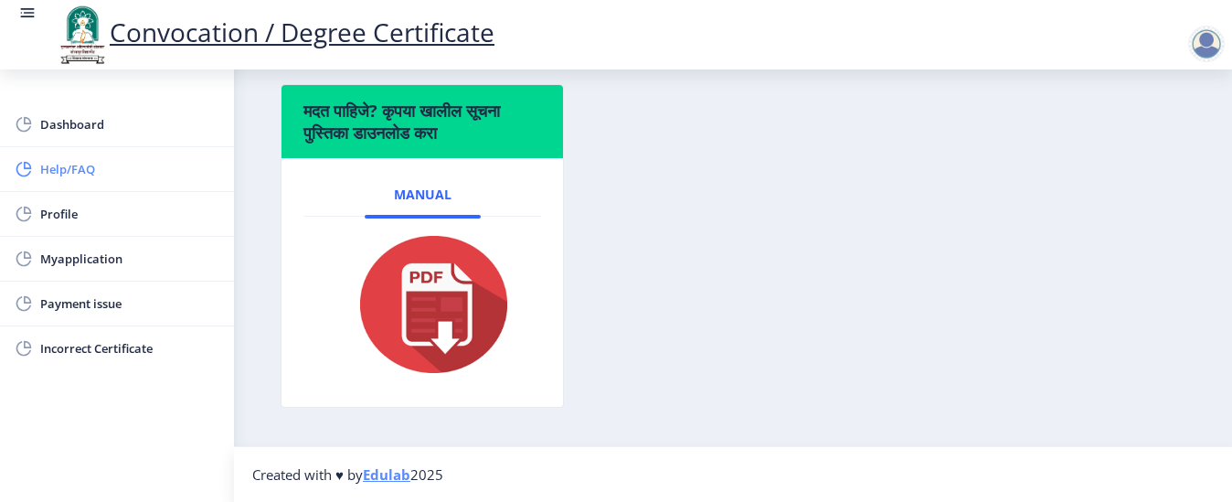
click at [80, 170] on span "Help/FAQ" at bounding box center [129, 169] width 179 height 22
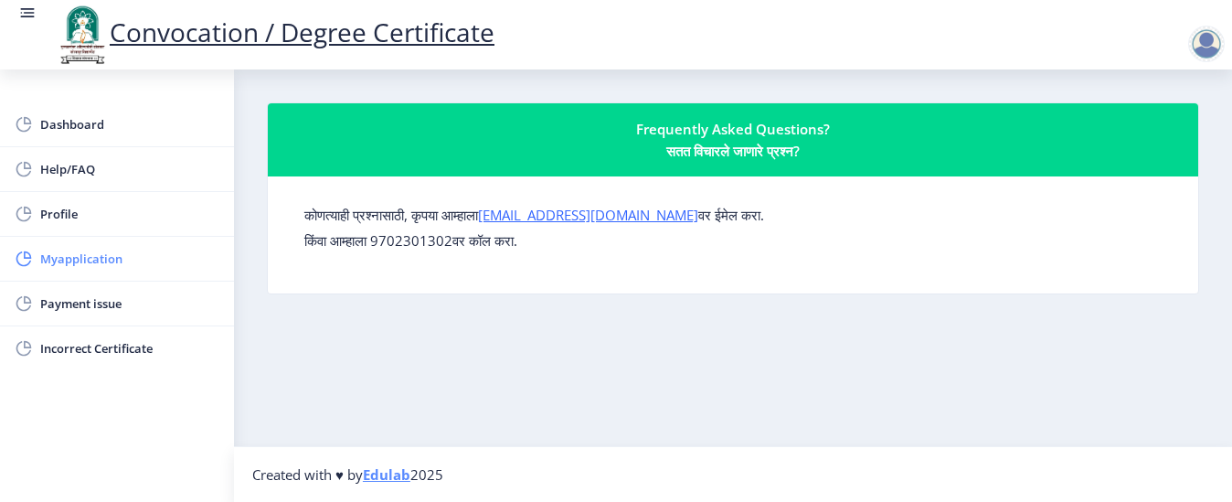
click at [92, 261] on span "Myapplication" at bounding box center [129, 259] width 179 height 22
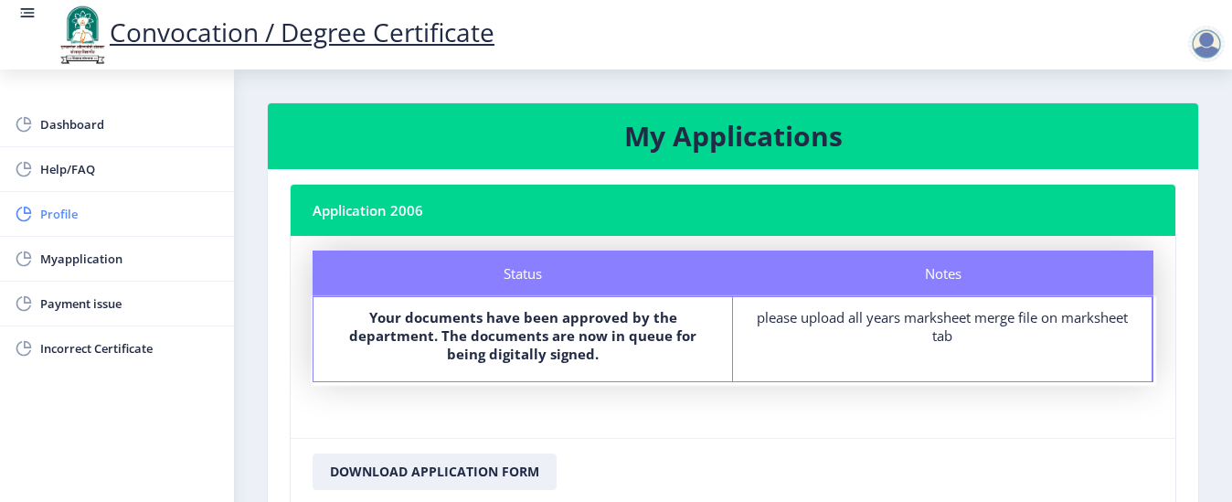
click at [55, 210] on span "Profile" at bounding box center [129, 214] width 179 height 22
select select
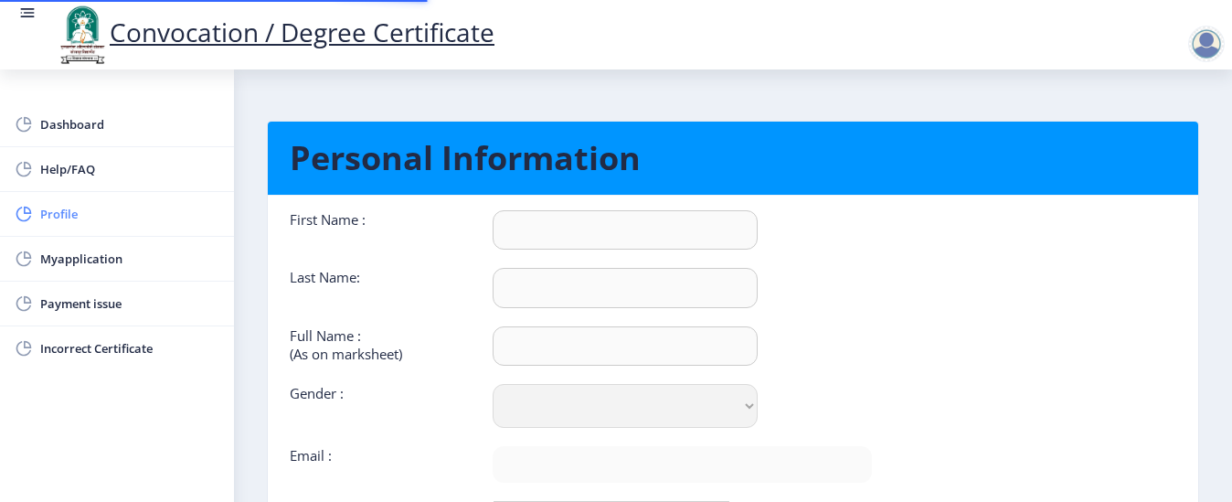
type input "Rajkumar"
type input "[PERSON_NAME]"
select select "[DEMOGRAPHIC_DATA]"
type input "[EMAIL_ADDRESS][DOMAIN_NAME]"
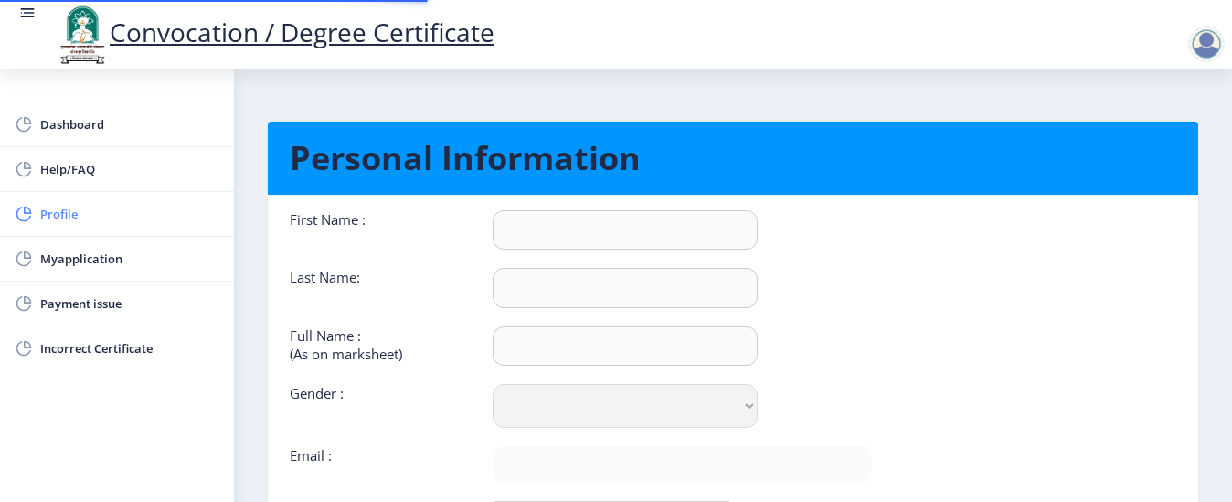
type input "7770076607"
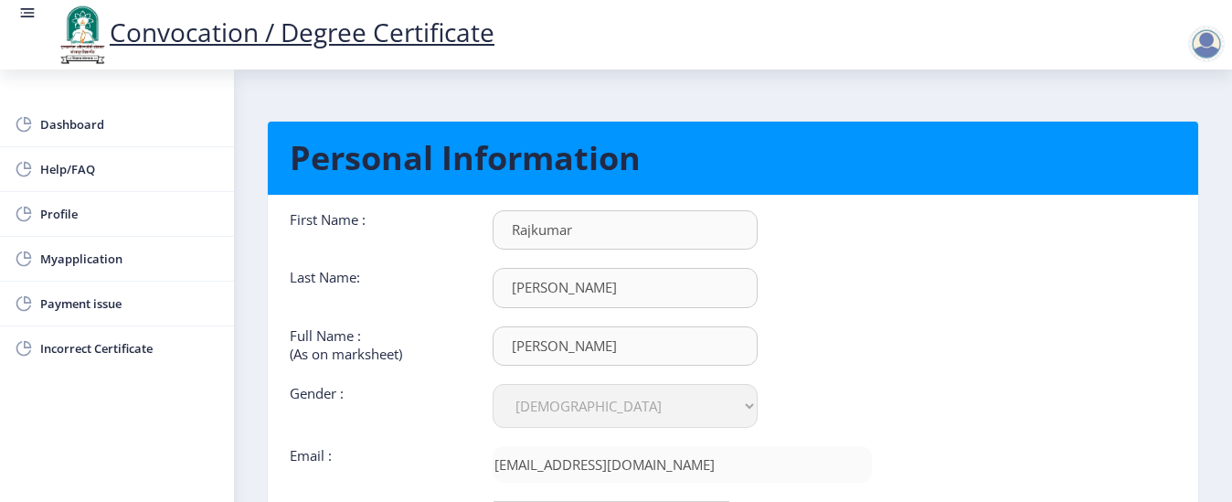
click at [997, 349] on nb-card-body "First Name : [PERSON_NAME] Last Name: [PERSON_NAME] Full Name : (As on markshee…" at bounding box center [733, 403] width 958 height 414
click at [75, 123] on span "Dashboard" at bounding box center [129, 124] width 179 height 22
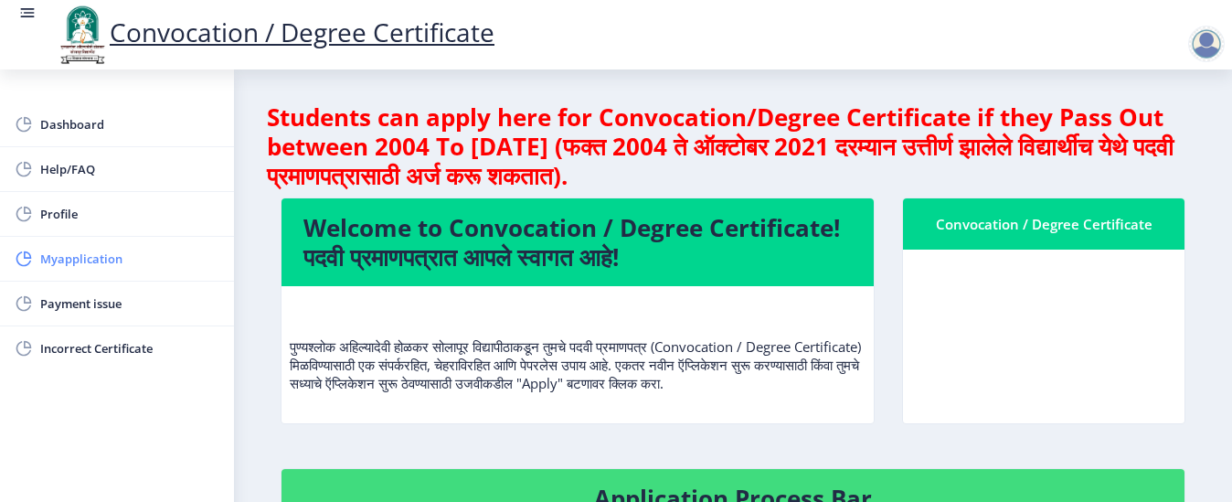
click at [80, 253] on span "Myapplication" at bounding box center [129, 259] width 179 height 22
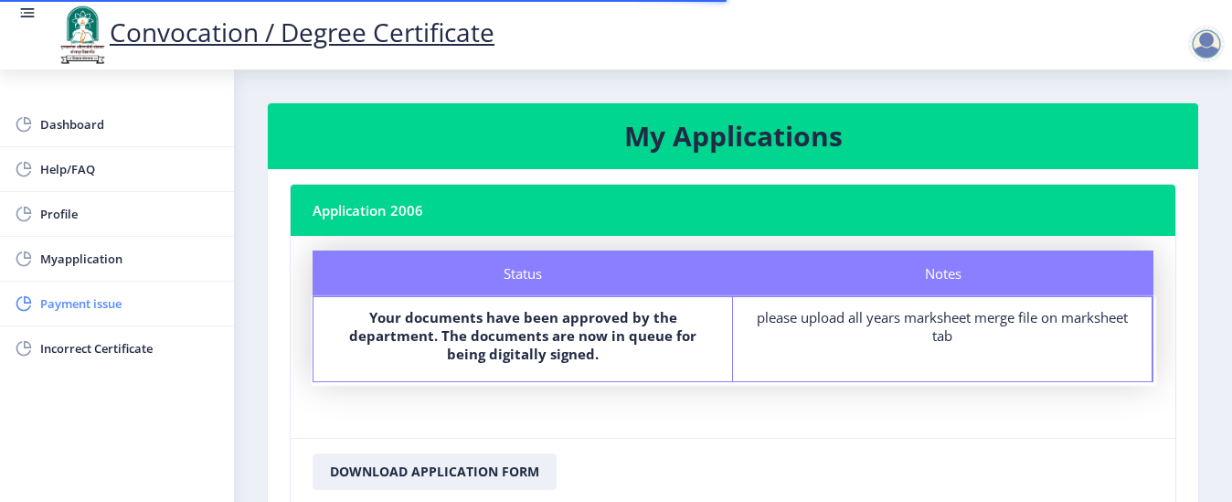
click at [105, 304] on span "Payment issue" at bounding box center [129, 303] width 179 height 22
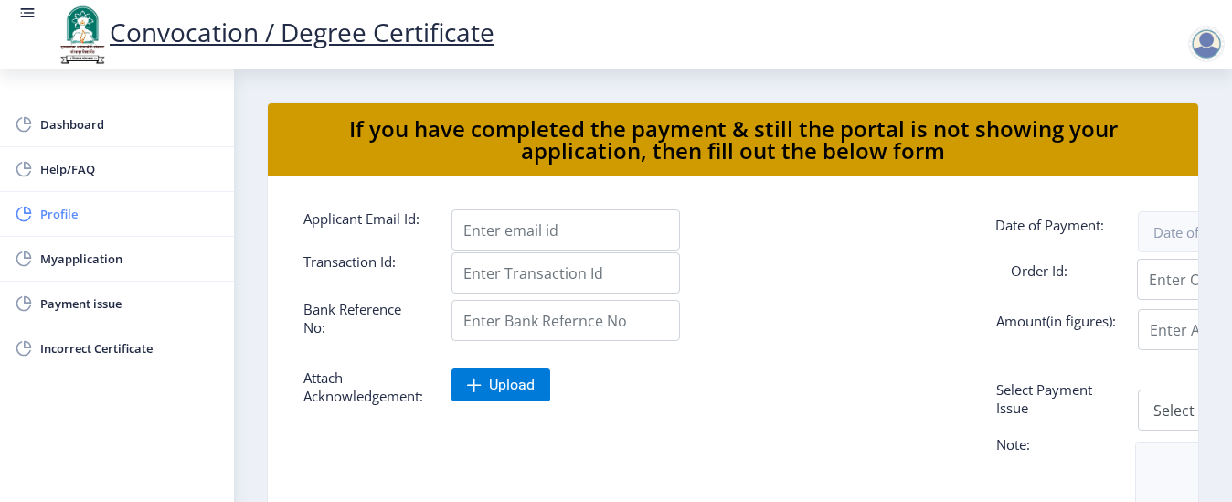
click at [79, 219] on span "Profile" at bounding box center [129, 214] width 179 height 22
select select
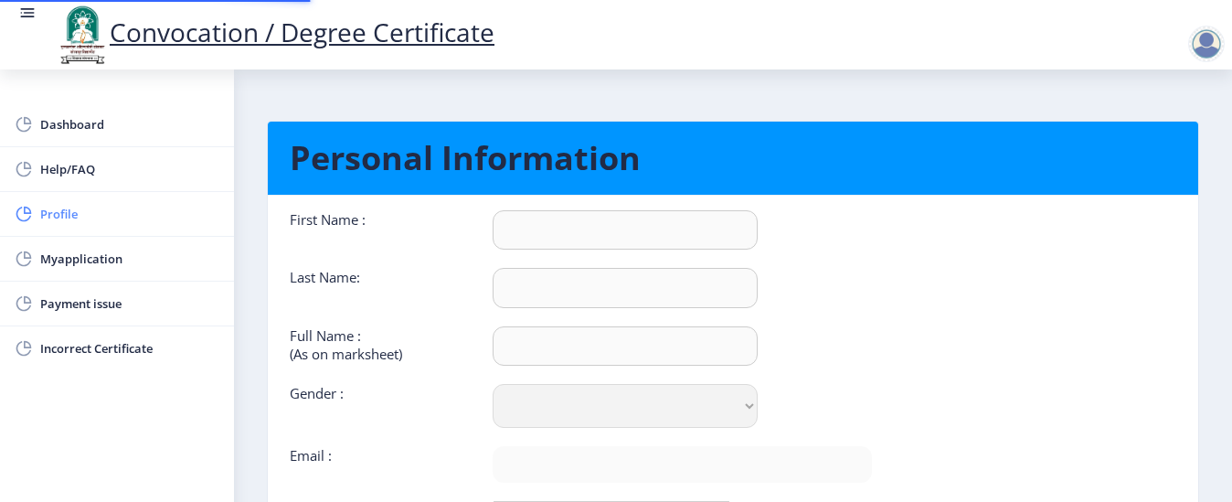
type input "Rajkumar"
type input "[PERSON_NAME]"
select select "[DEMOGRAPHIC_DATA]"
type input "[EMAIL_ADDRESS][DOMAIN_NAME]"
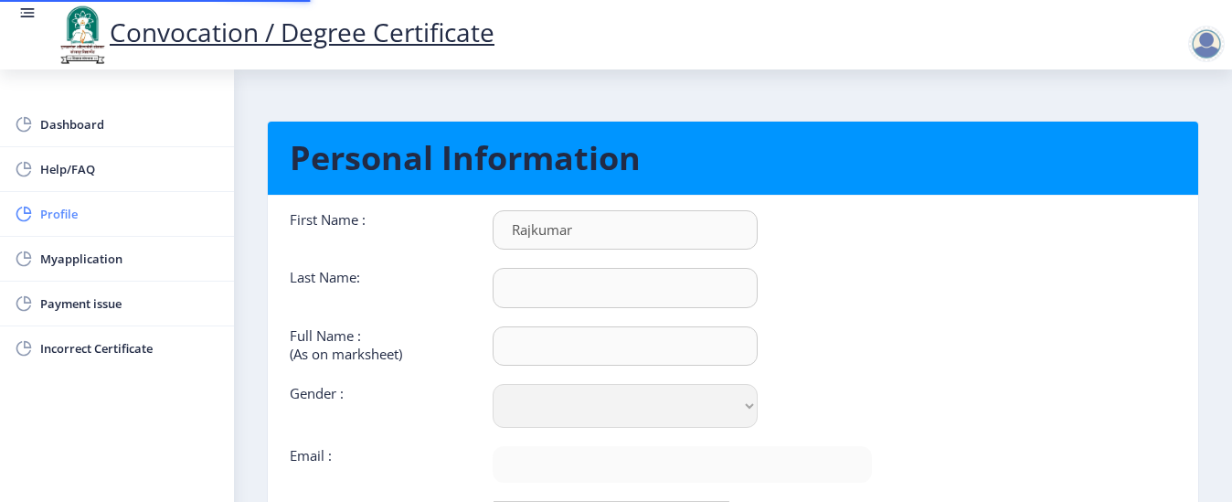
type input "7770076607"
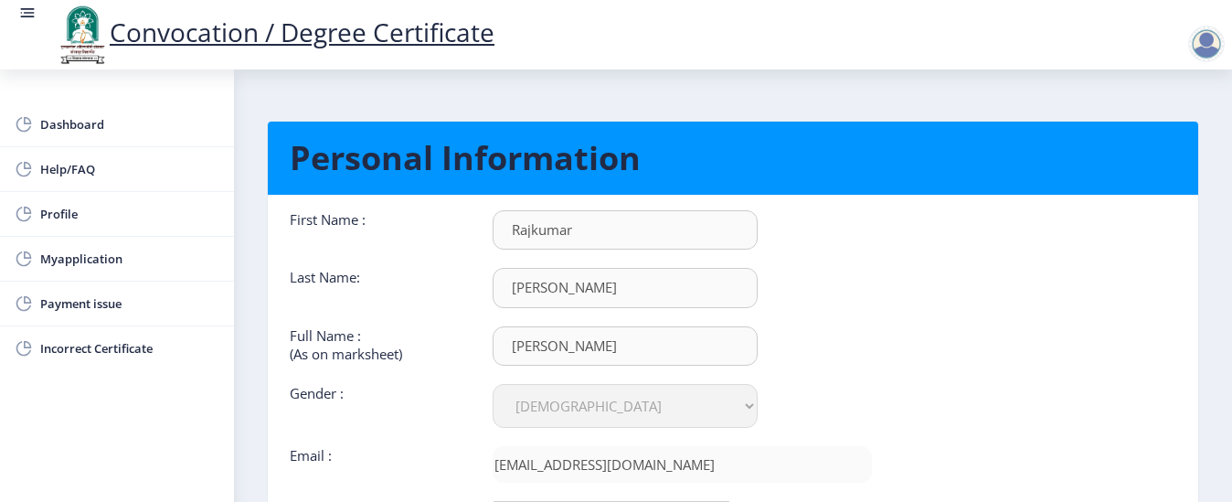
click at [26, 13] on rect at bounding box center [29, 13] width 11 height 2
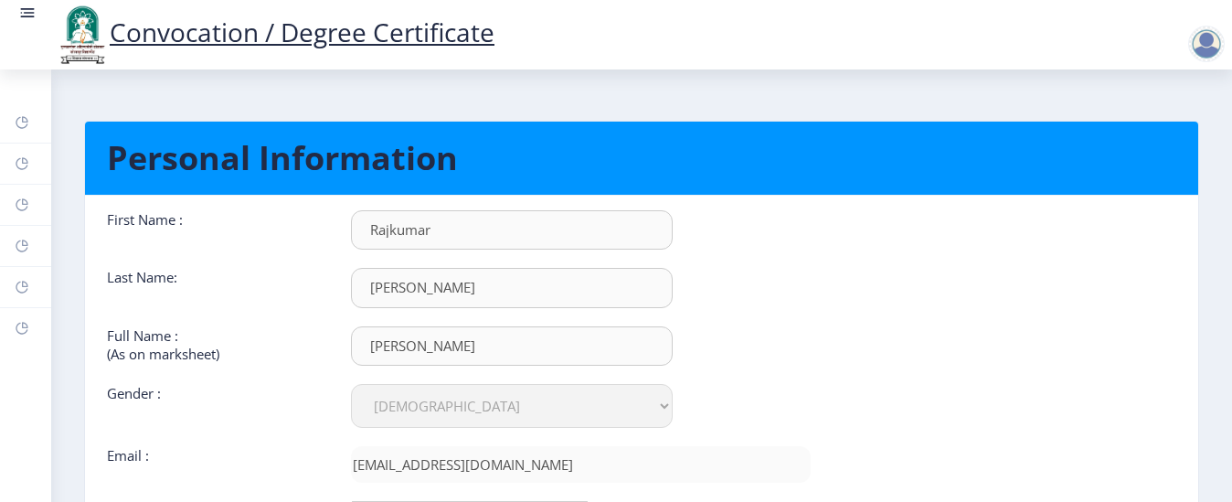
click at [26, 13] on rect at bounding box center [29, 13] width 11 height 2
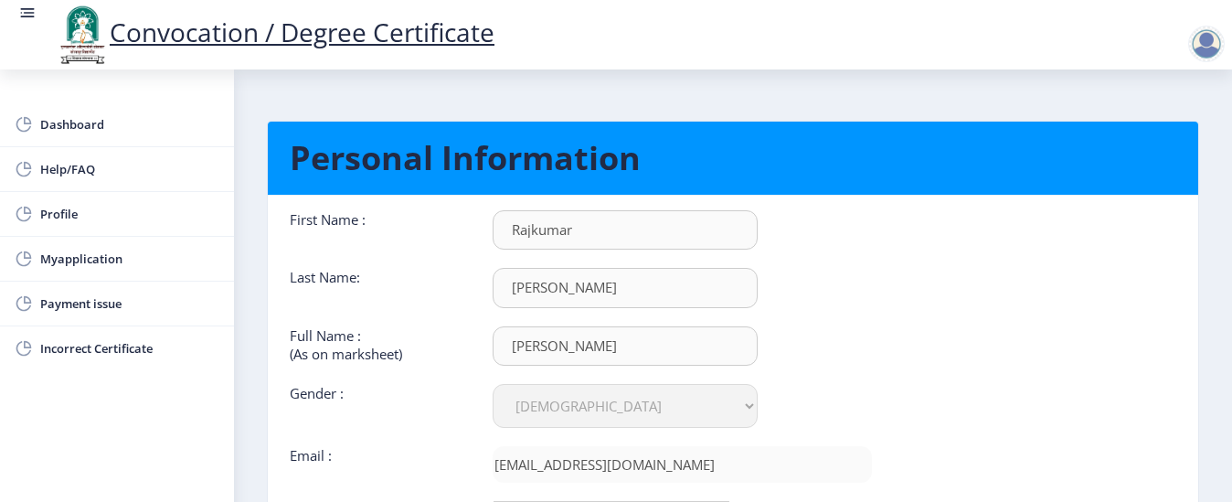
click at [962, 352] on nb-card-body "First Name : [PERSON_NAME] Last Name: [PERSON_NAME] Full Name : (As on markshee…" at bounding box center [733, 403] width 958 height 414
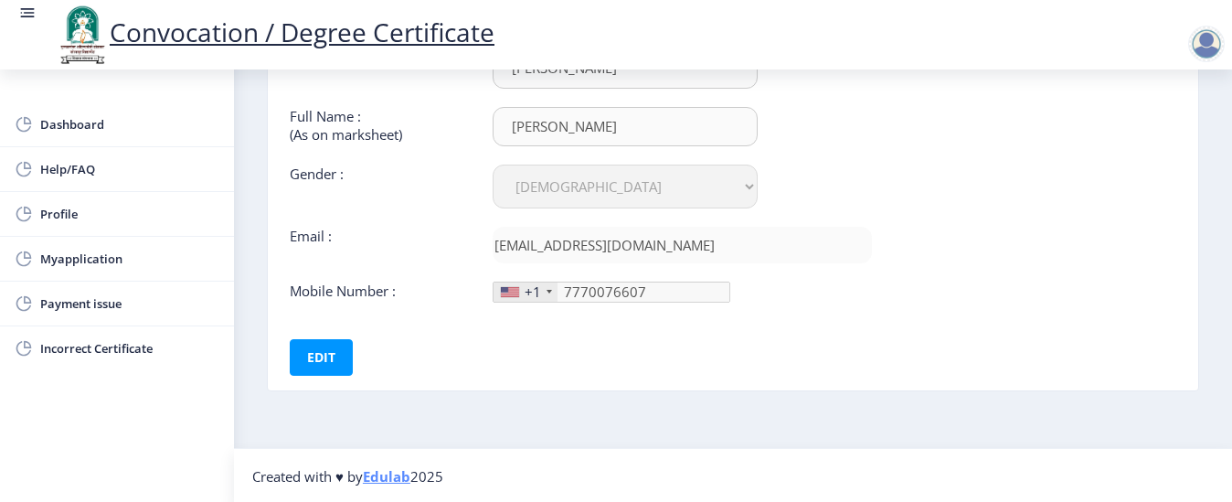
scroll to position [221, 0]
click at [1210, 45] on div at bounding box center [1206, 44] width 37 height 37
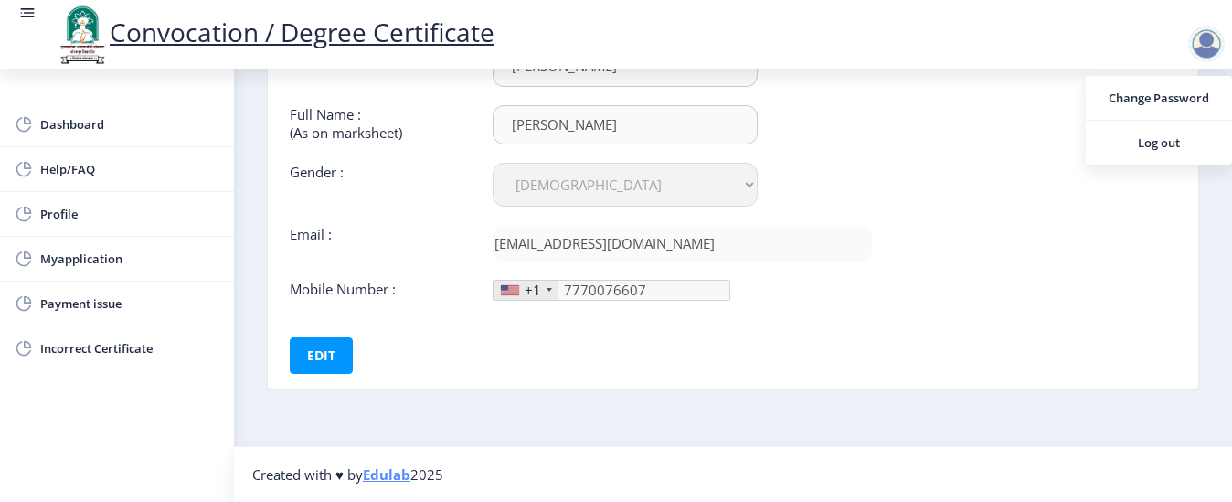
click at [1053, 221] on nb-card-body "First Name : [PERSON_NAME] Last Name: [PERSON_NAME] Full Name : (As on markshee…" at bounding box center [733, 181] width 958 height 414
click at [1179, 352] on nb-card-body "First Name : [PERSON_NAME] Last Name: [PERSON_NAME] Full Name : (As on markshee…" at bounding box center [733, 181] width 958 height 414
